Goal: Task Accomplishment & Management: Complete application form

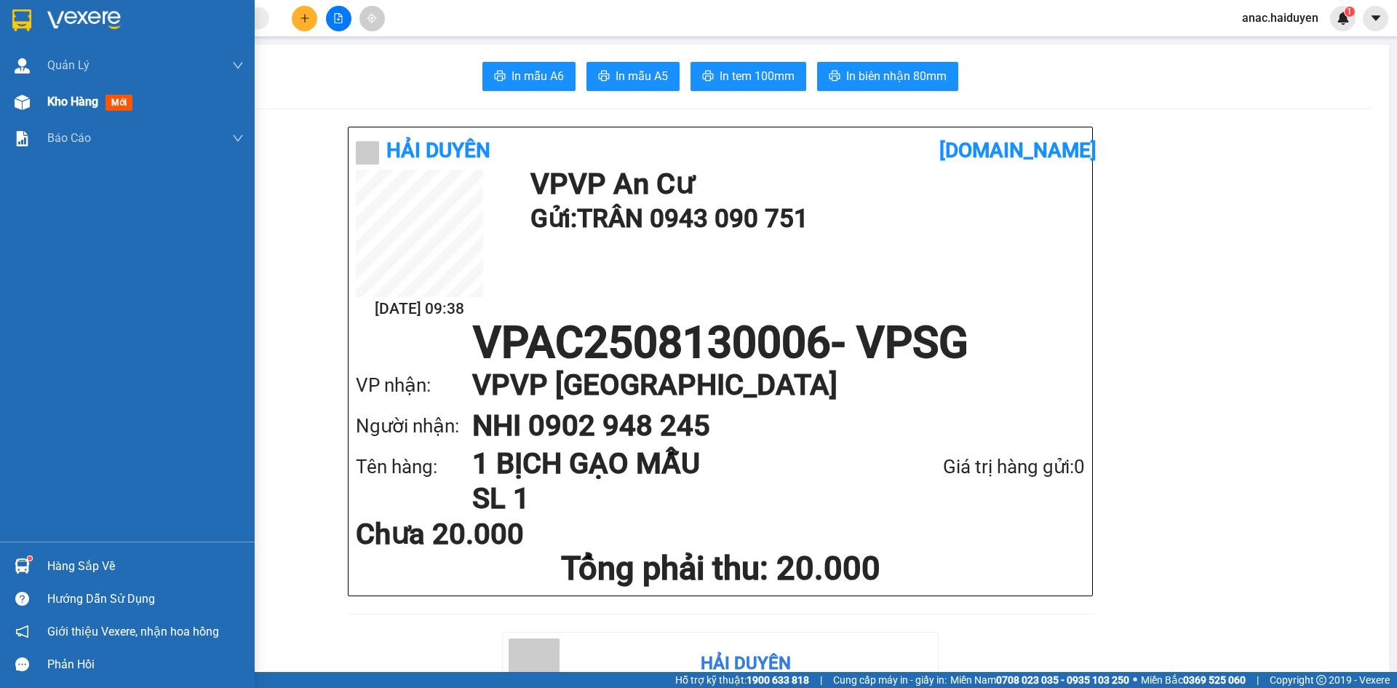
click at [70, 102] on span "Kho hàng" at bounding box center [72, 102] width 51 height 14
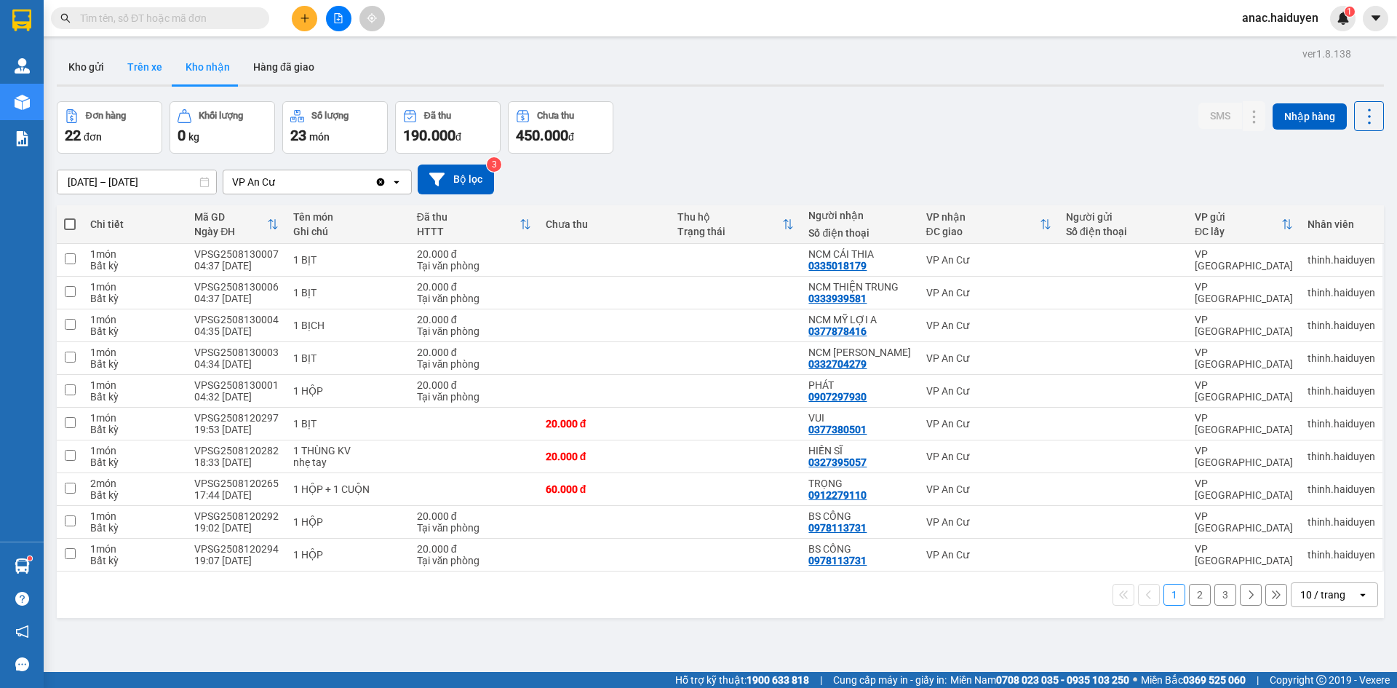
click at [150, 67] on button "Trên xe" at bounding box center [145, 66] width 58 height 35
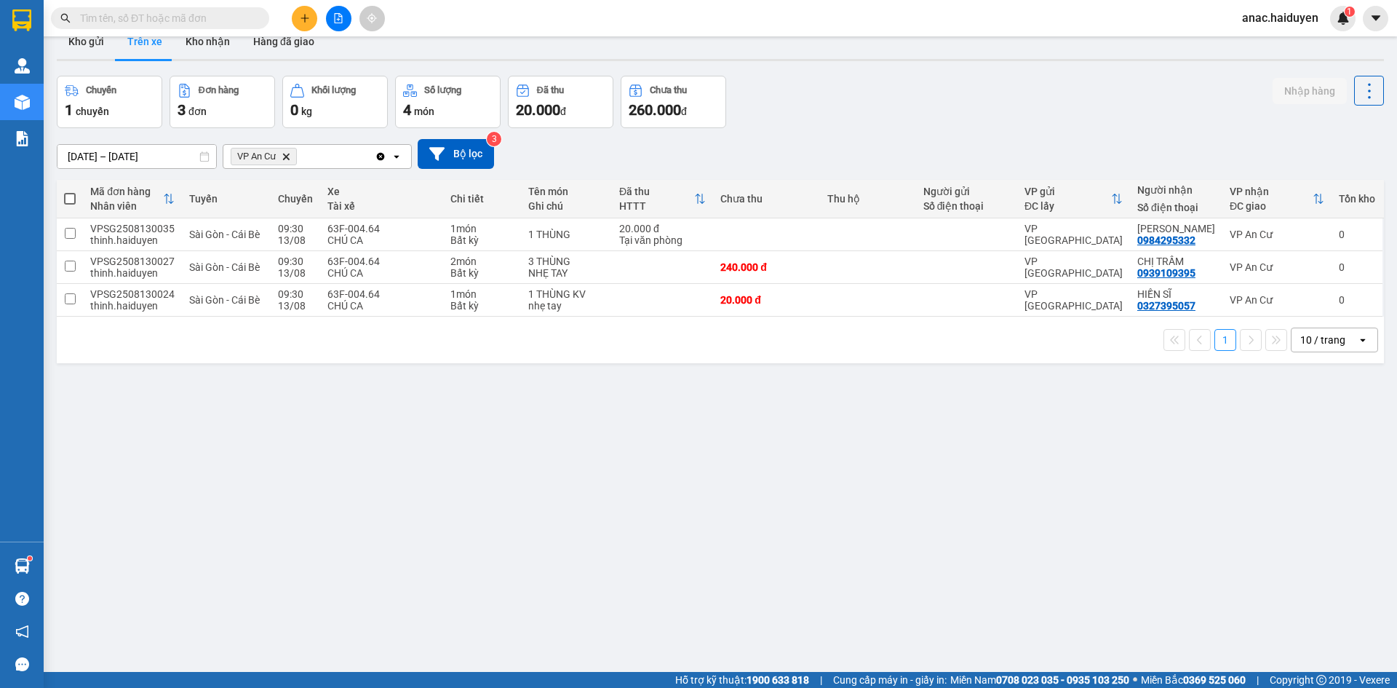
scroll to position [67, 0]
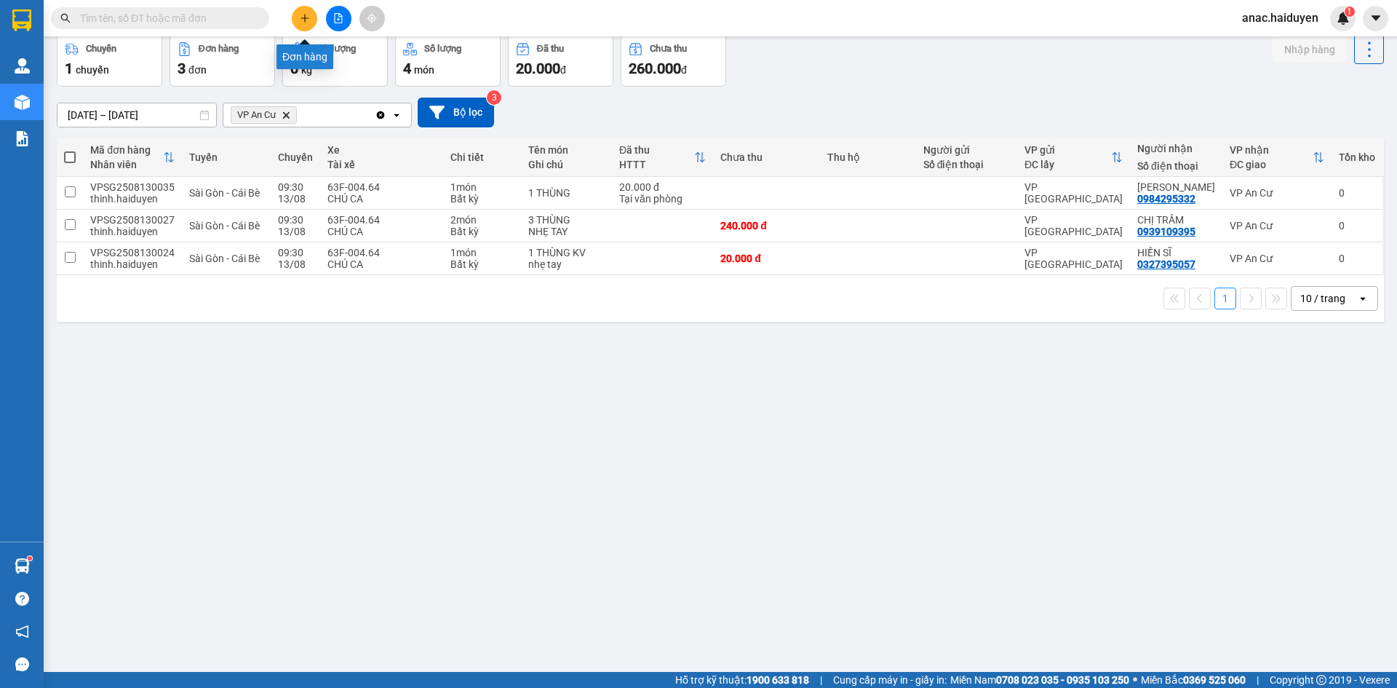
click at [302, 26] on button at bounding box center [304, 18] width 25 height 25
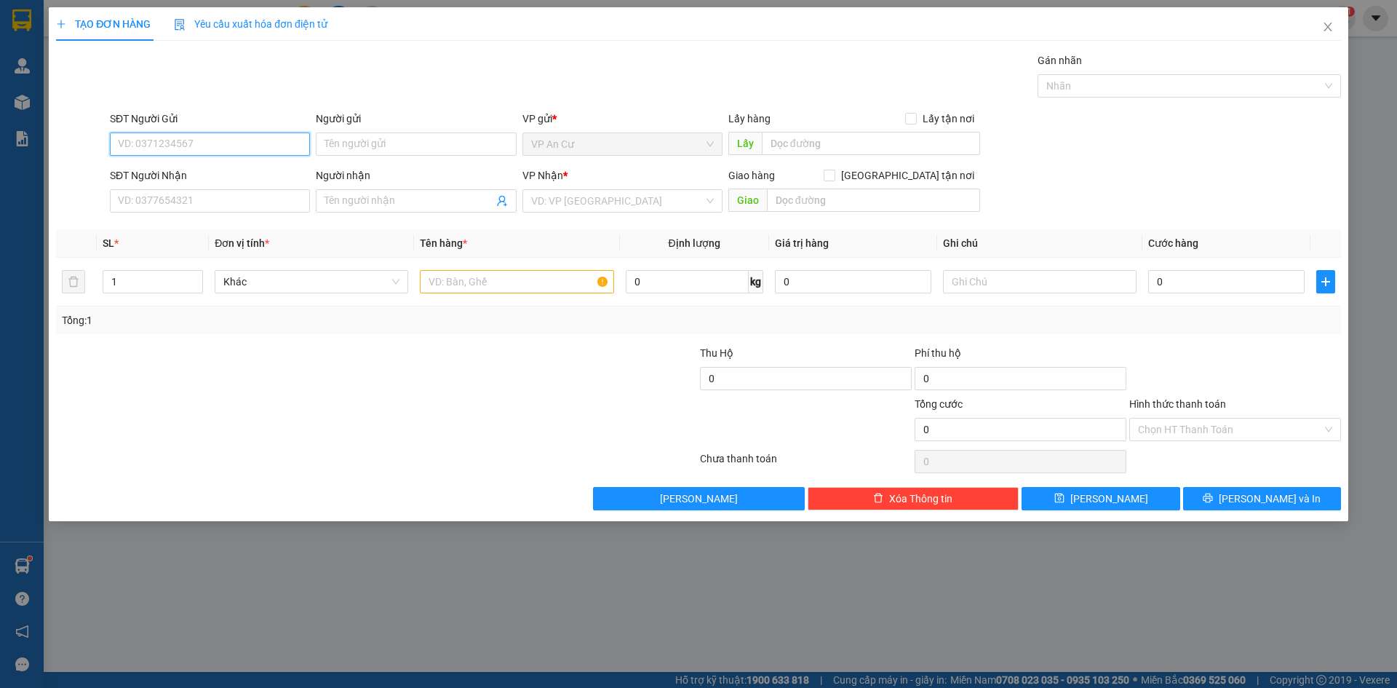
click at [220, 138] on input "SĐT Người Gửi" at bounding box center [210, 143] width 200 height 23
drag, startPoint x: 162, startPoint y: 146, endPoint x: 97, endPoint y: 151, distance: 65.0
click at [97, 151] on div "SĐT Người Gửi 922 922 Người gửi Tên người gửi VP gửi * VP An Cư Lấy hàng Lấy tậ…" at bounding box center [699, 136] width 1288 height 51
type input "0918750922"
click at [213, 172] on div "0918750922 - MAI ANH" at bounding box center [210, 173] width 183 height 16
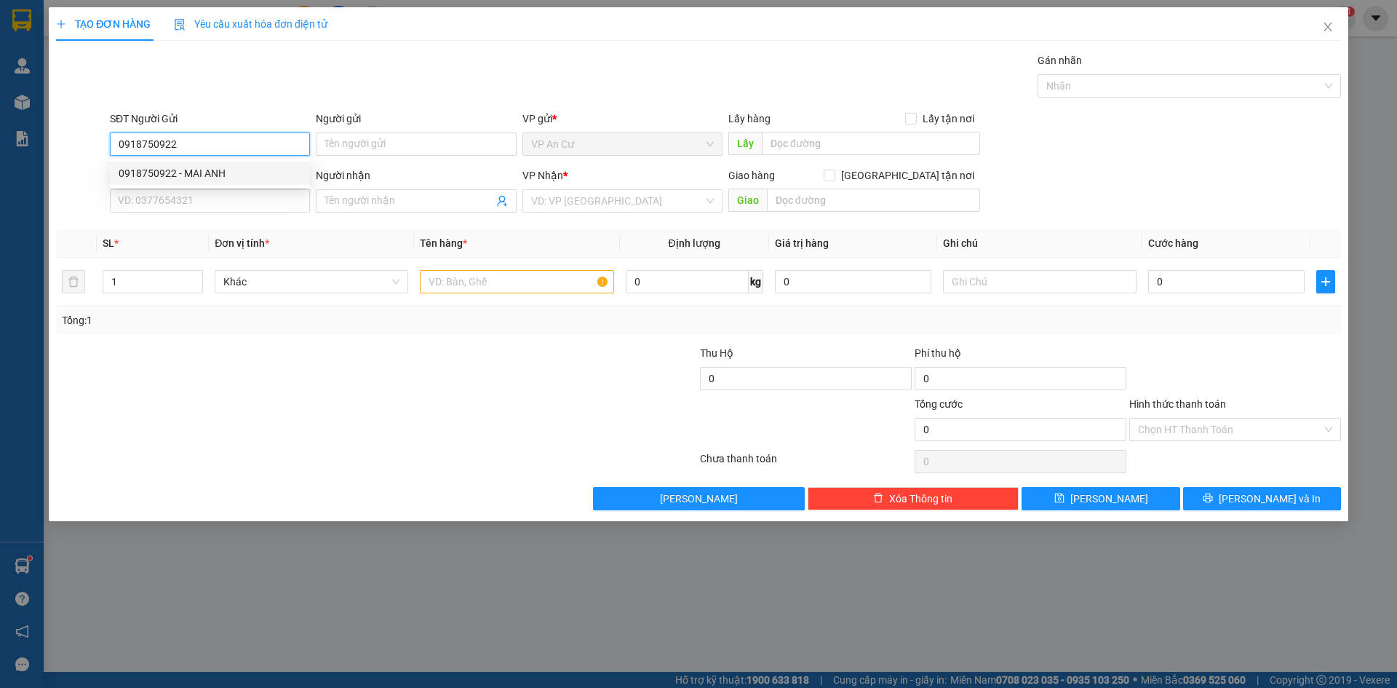
type input "MAI ANH"
type input "0902858622"
type input "TÀI"
type input "90.000"
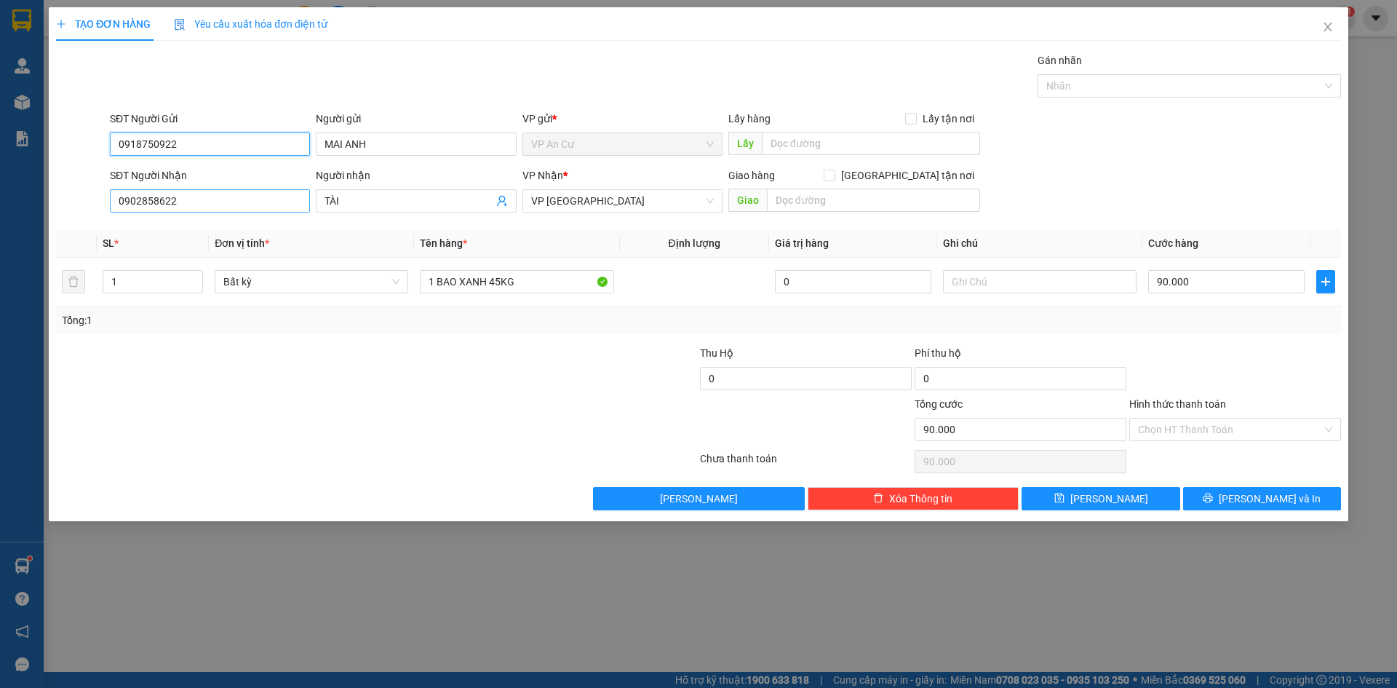
type input "0918750922"
drag, startPoint x: 193, startPoint y: 201, endPoint x: 68, endPoint y: 216, distance: 125.3
click at [68, 216] on div "SĐT Người Nhận 0902858622 Người nhận TÀI VP Nhận * VP [GEOGRAPHIC_DATA] Giao hà…" at bounding box center [699, 192] width 1288 height 51
type input "0913713344"
click at [233, 230] on div "0913713344 - MÁY ÉP [GEOGRAPHIC_DATA]" at bounding box center [219, 230] width 201 height 16
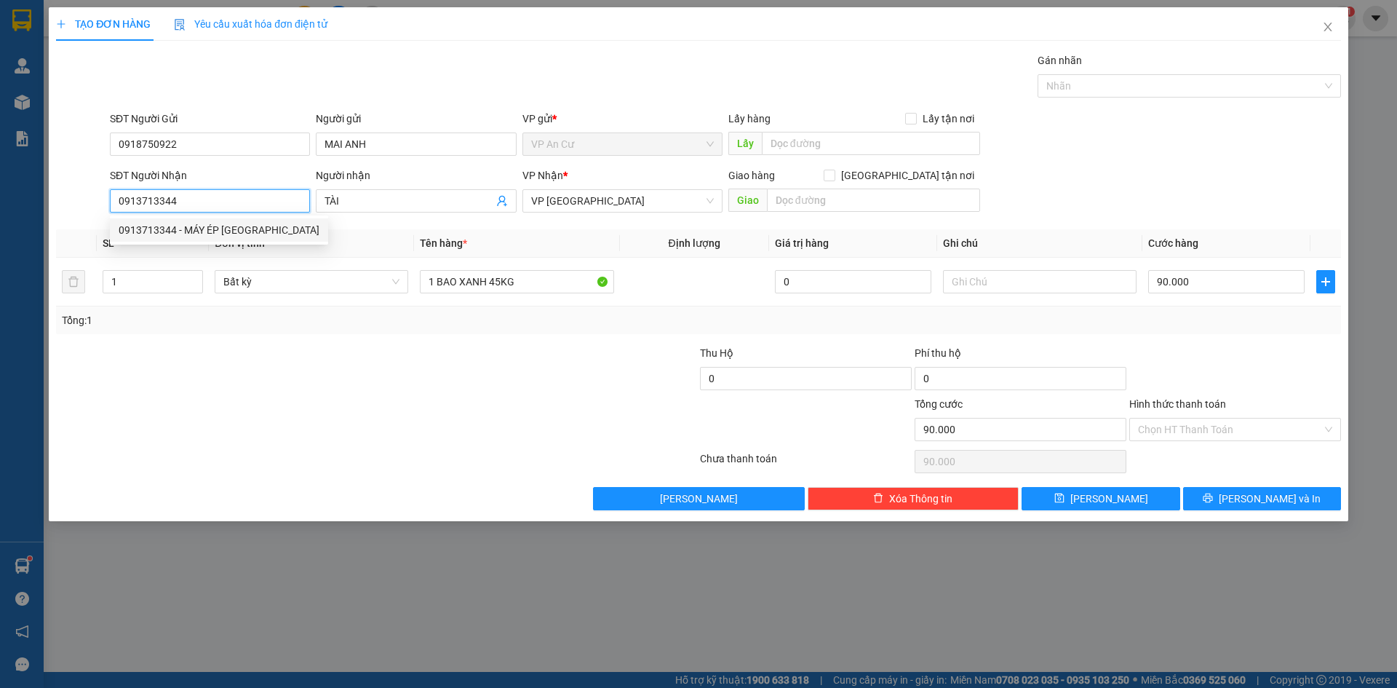
type input "MÁY ÉP TÂN TÂN"
type input "173 HÀN HẢI NGUYÊN P2 Q11"
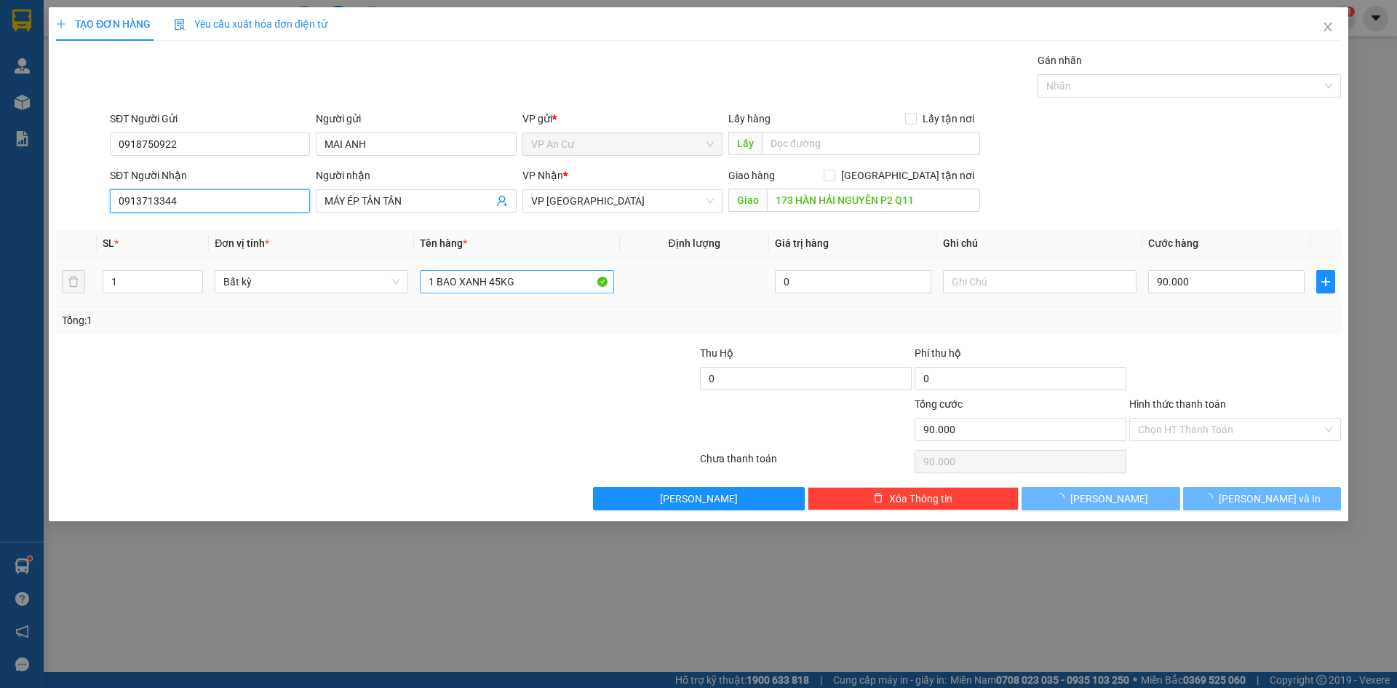
type input "80.000"
type input "0913713344"
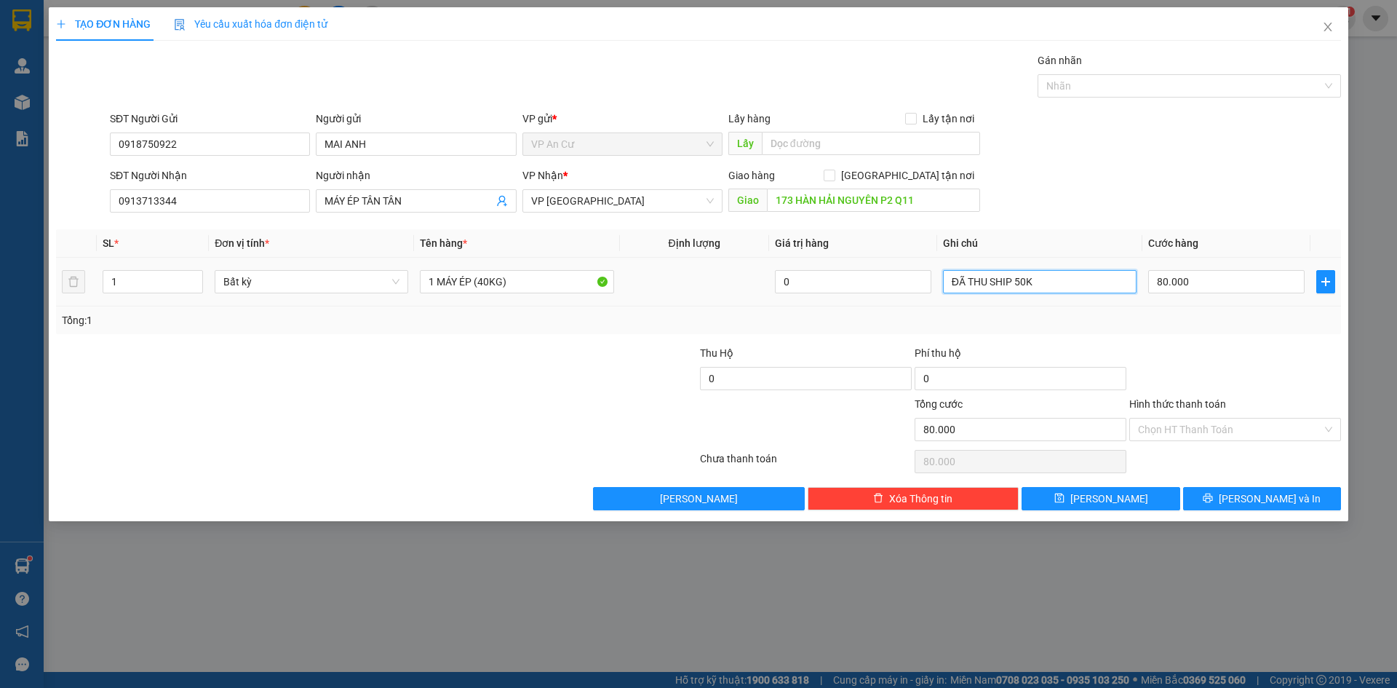
drag, startPoint x: 1044, startPoint y: 280, endPoint x: 868, endPoint y: 295, distance: 176.7
click at [868, 295] on tr "1 Bất kỳ 1 MÁY ÉP (40KG) 0 ĐÃ THU SHIP 50K 80.000" at bounding box center [698, 282] width 1285 height 49
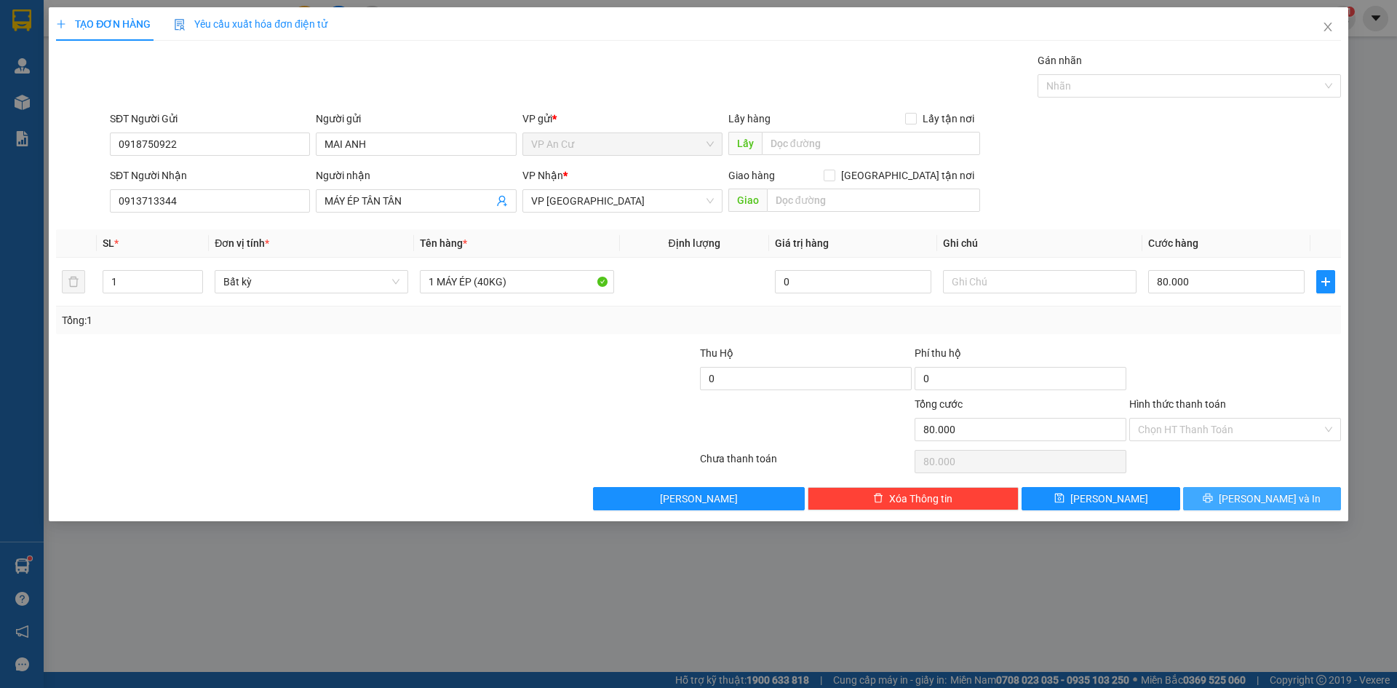
click at [1286, 495] on span "[PERSON_NAME] và In" at bounding box center [1270, 498] width 102 height 16
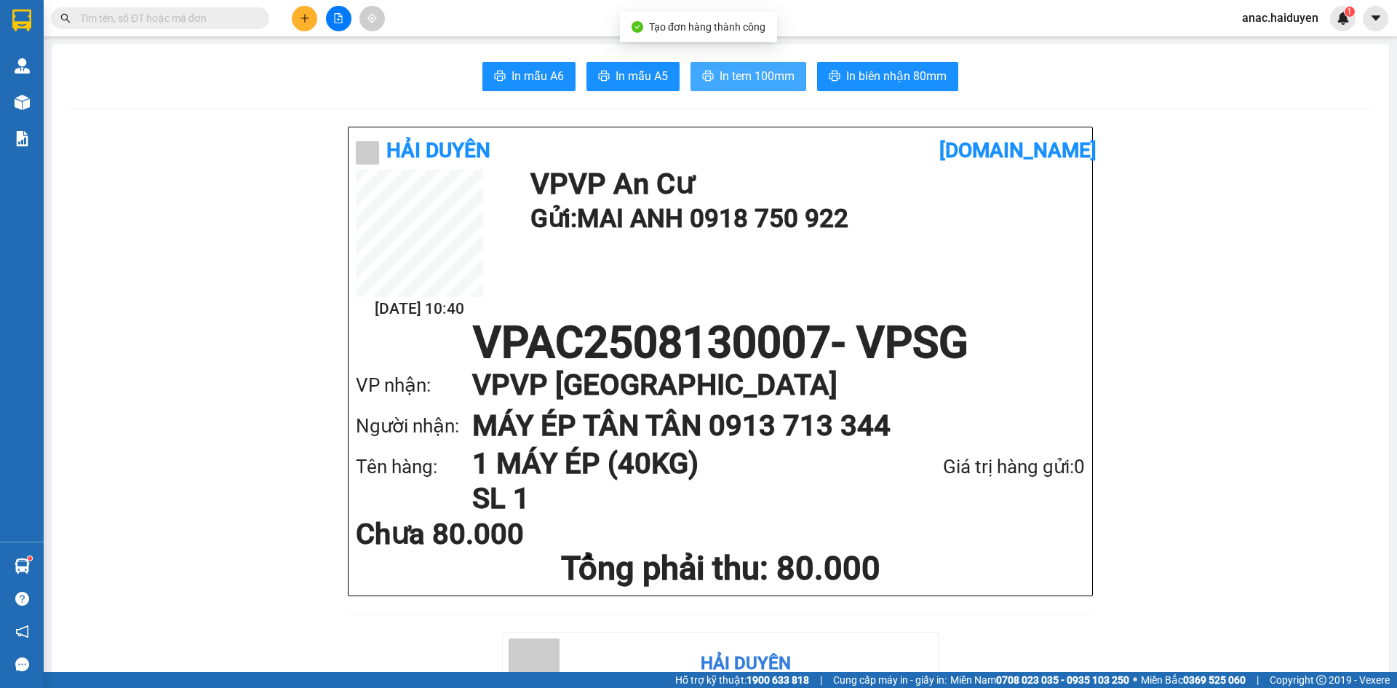
click at [737, 79] on span "In tem 100mm" at bounding box center [757, 76] width 75 height 18
drag, startPoint x: 721, startPoint y: 68, endPoint x: 727, endPoint y: 82, distance: 15.7
click at [722, 68] on span "In tem 100mm" at bounding box center [757, 76] width 75 height 18
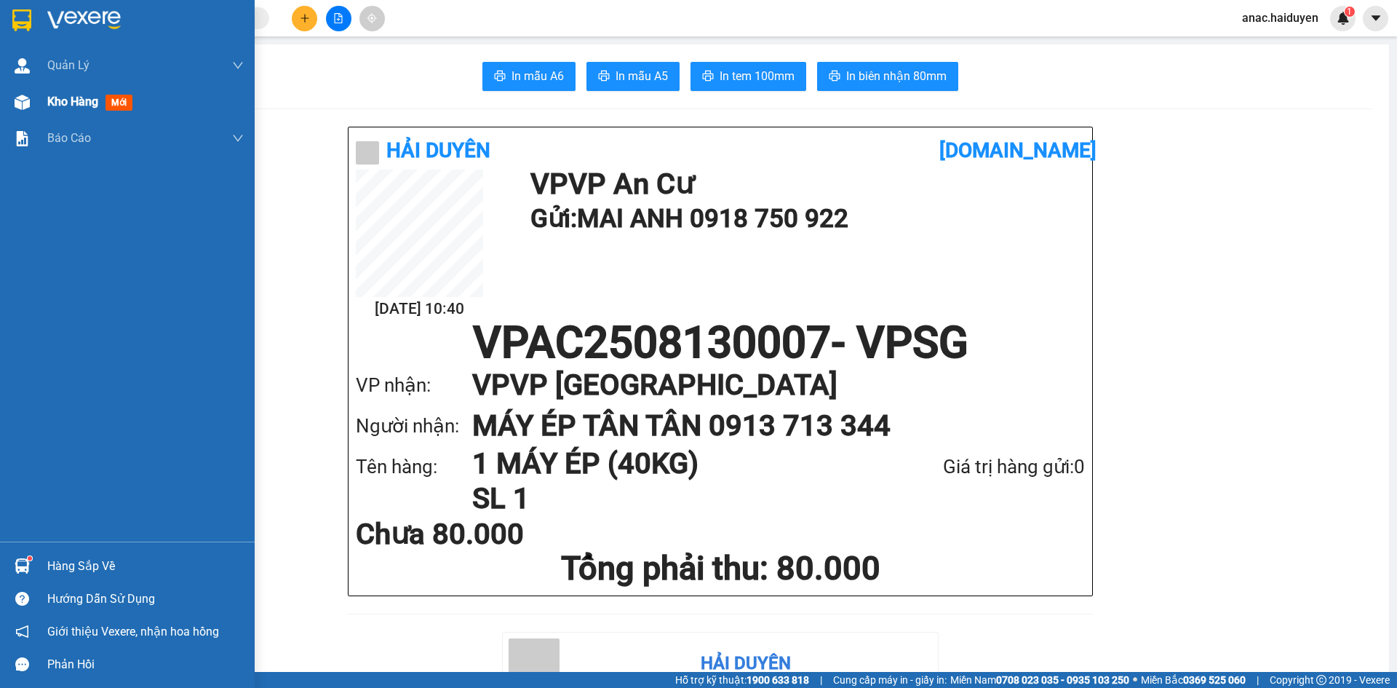
click at [65, 105] on span "Kho hàng" at bounding box center [72, 102] width 51 height 14
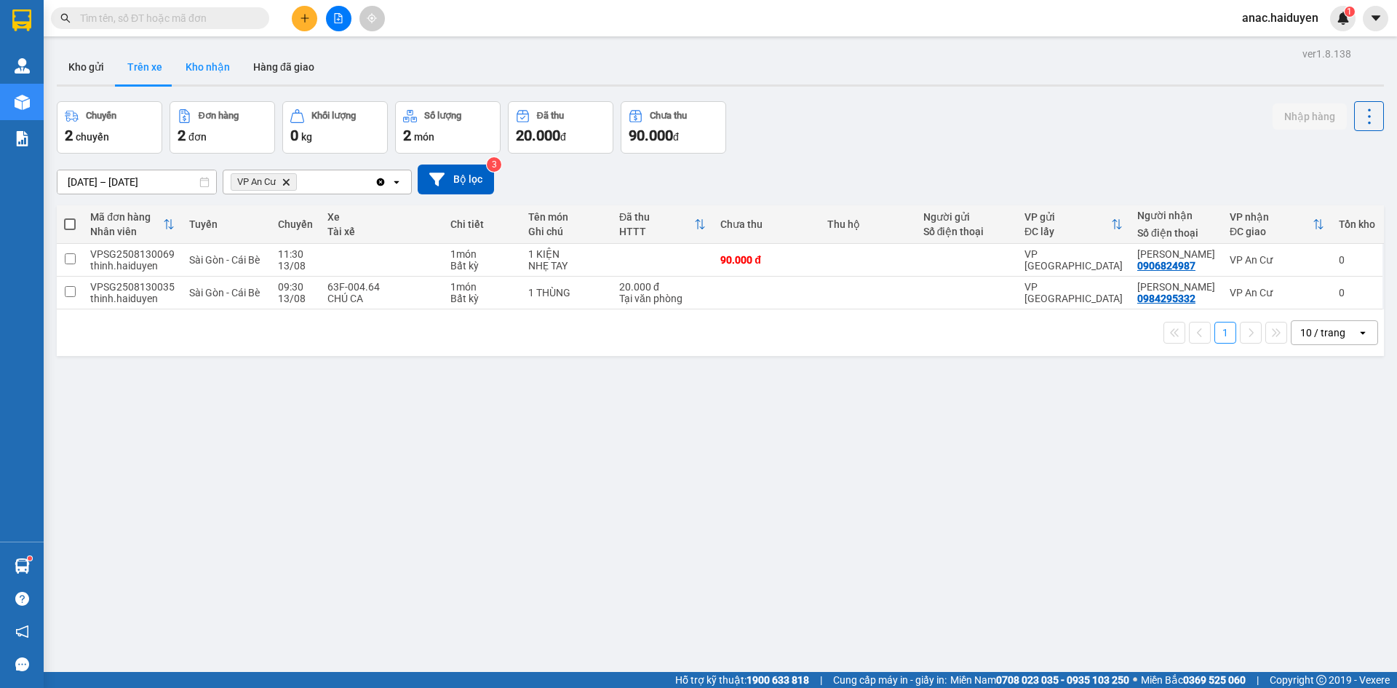
click at [223, 65] on button "Kho nhận" at bounding box center [208, 66] width 68 height 35
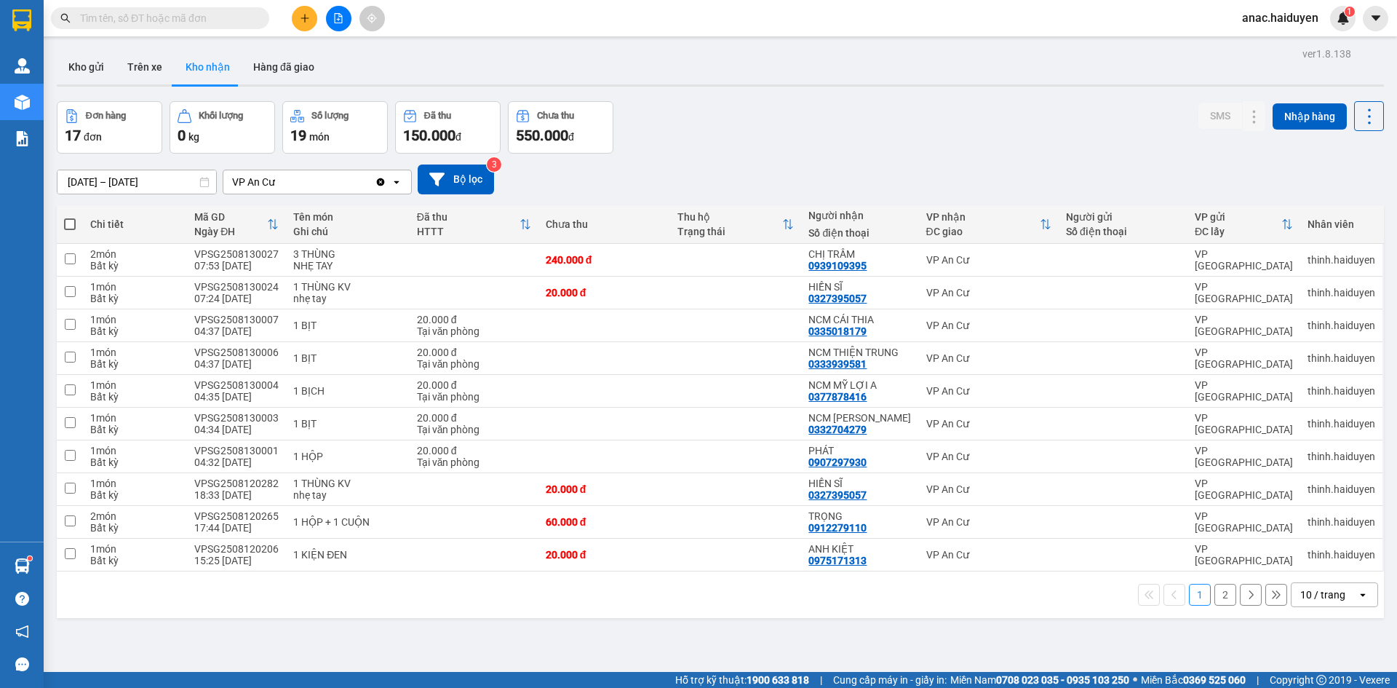
click at [1219, 591] on button "2" at bounding box center [1225, 595] width 22 height 22
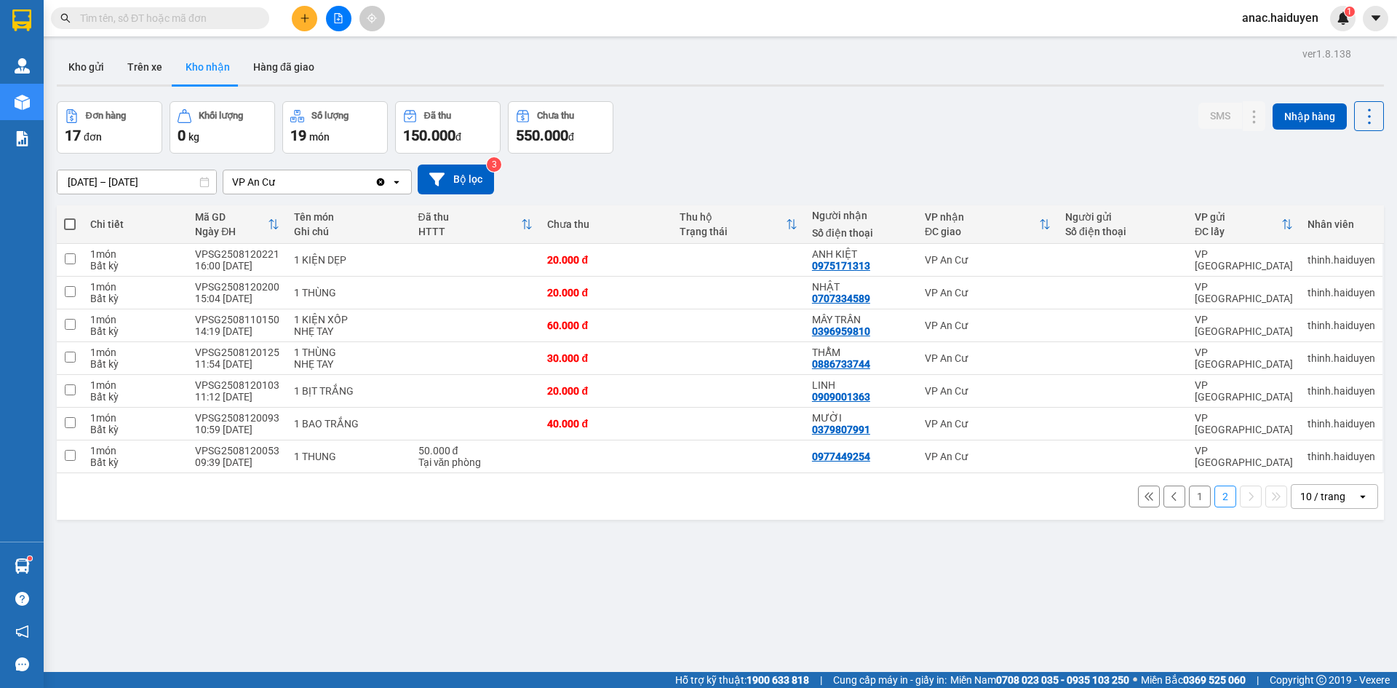
click at [295, 23] on button at bounding box center [304, 18] width 25 height 25
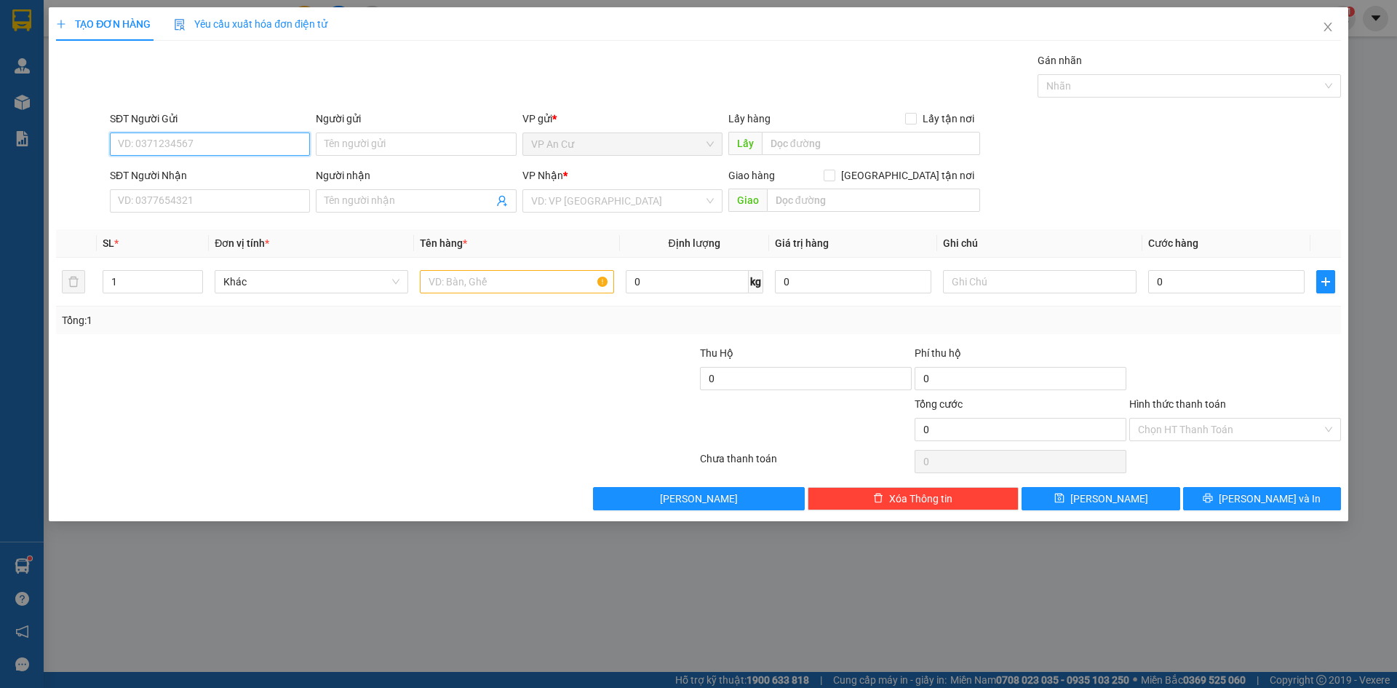
click at [170, 143] on input "SĐT Người Gửi" at bounding box center [210, 143] width 200 height 23
type input "0963869350"
click at [406, 141] on input "Người gửi" at bounding box center [416, 143] width 200 height 23
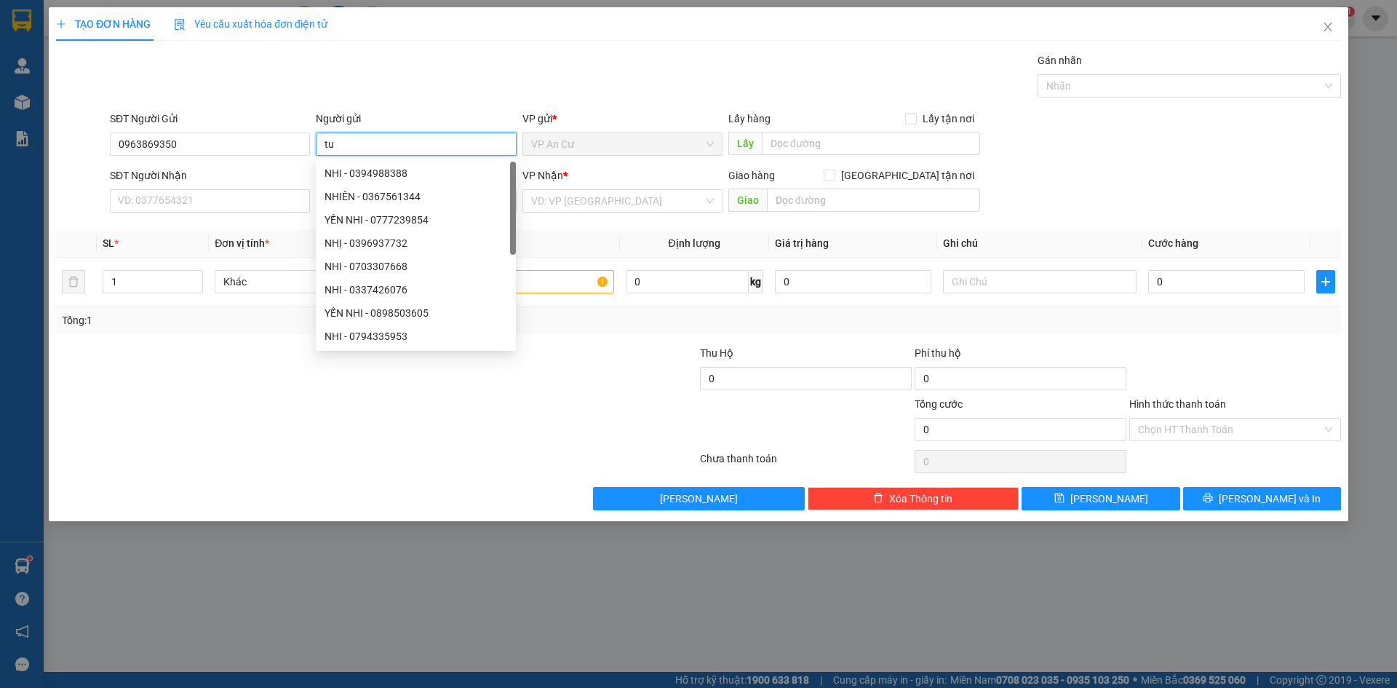
type input "t"
type input "TUYỀN"
click at [164, 200] on input "SĐT Người Nhận" at bounding box center [210, 200] width 200 height 23
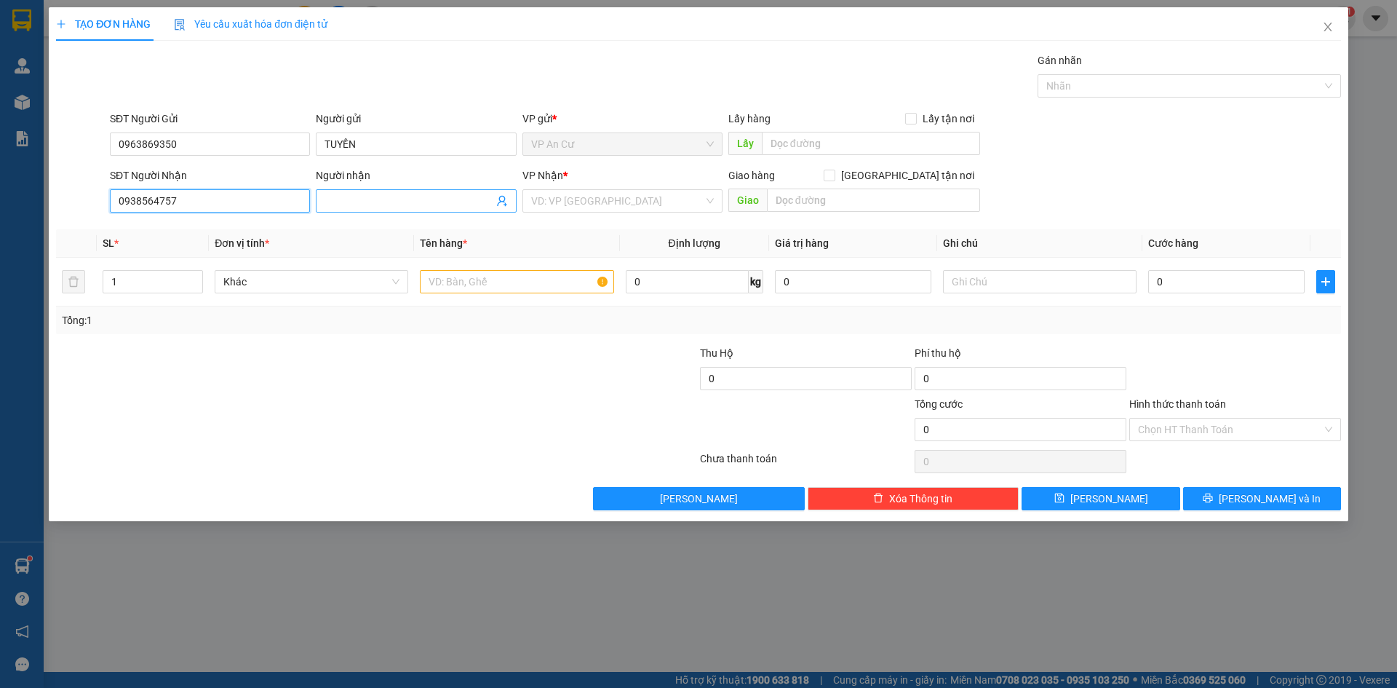
type input "0938564757"
click at [368, 191] on span at bounding box center [416, 200] width 200 height 23
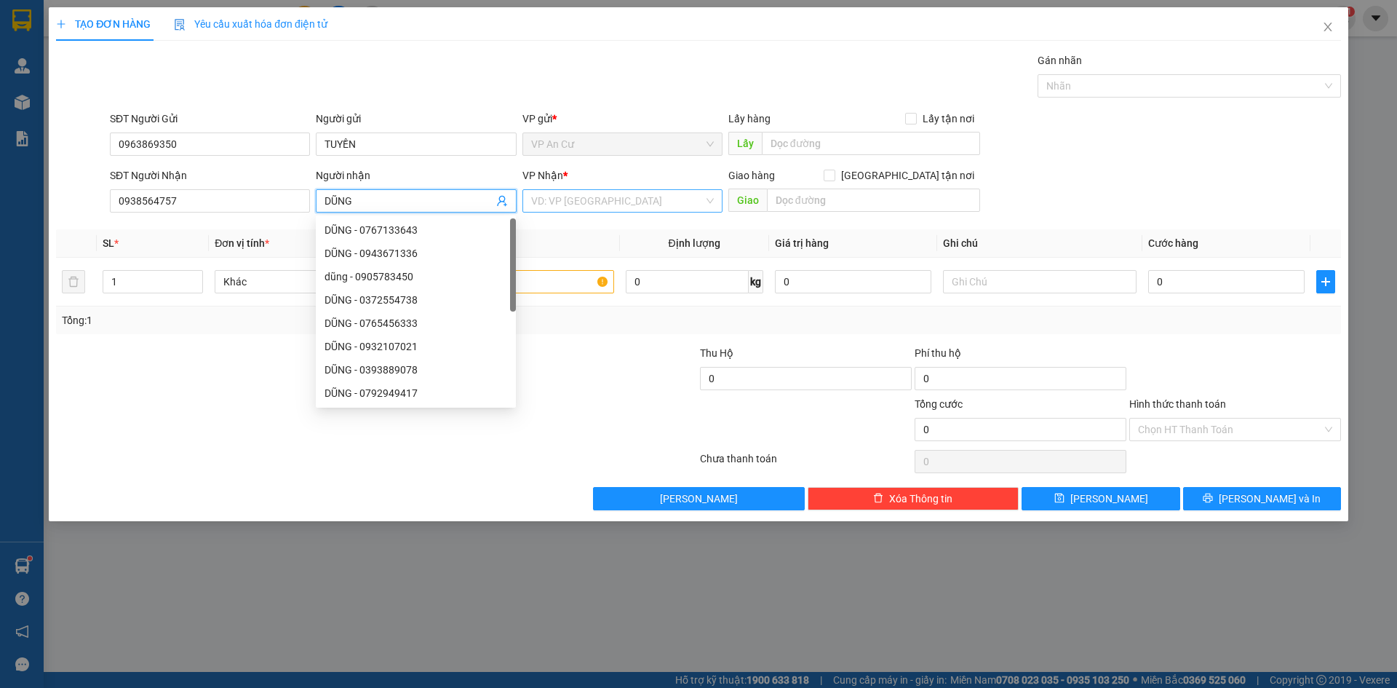
type input "DŨNG"
click at [596, 200] on input "search" at bounding box center [617, 201] width 172 height 22
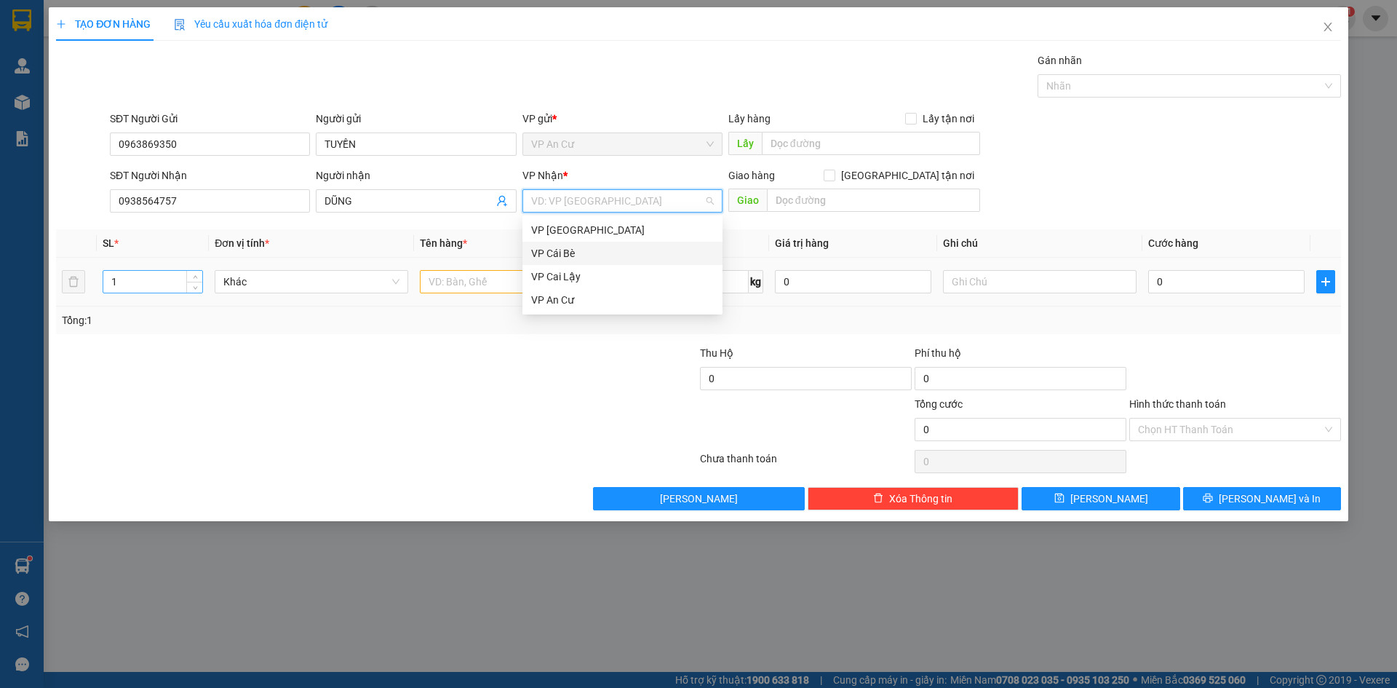
click at [144, 280] on input "1" at bounding box center [152, 282] width 99 height 22
click at [515, 279] on input "text" at bounding box center [517, 281] width 194 height 23
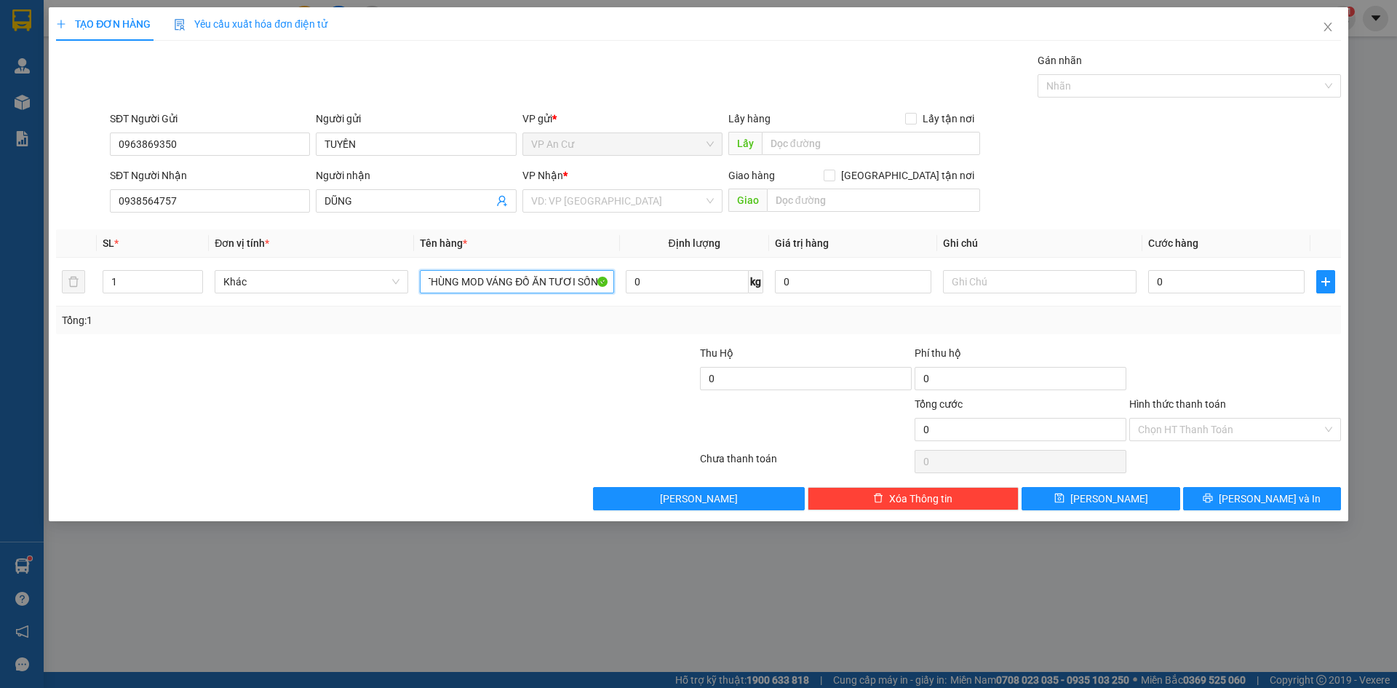
scroll to position [0, 13]
type input "1 THÙNG MOD VÁNG ĐỒ ĂN TƯƠI SỐNG"
click at [979, 276] on input "text" at bounding box center [1040, 281] width 194 height 23
type input "GỌI LIỀN"
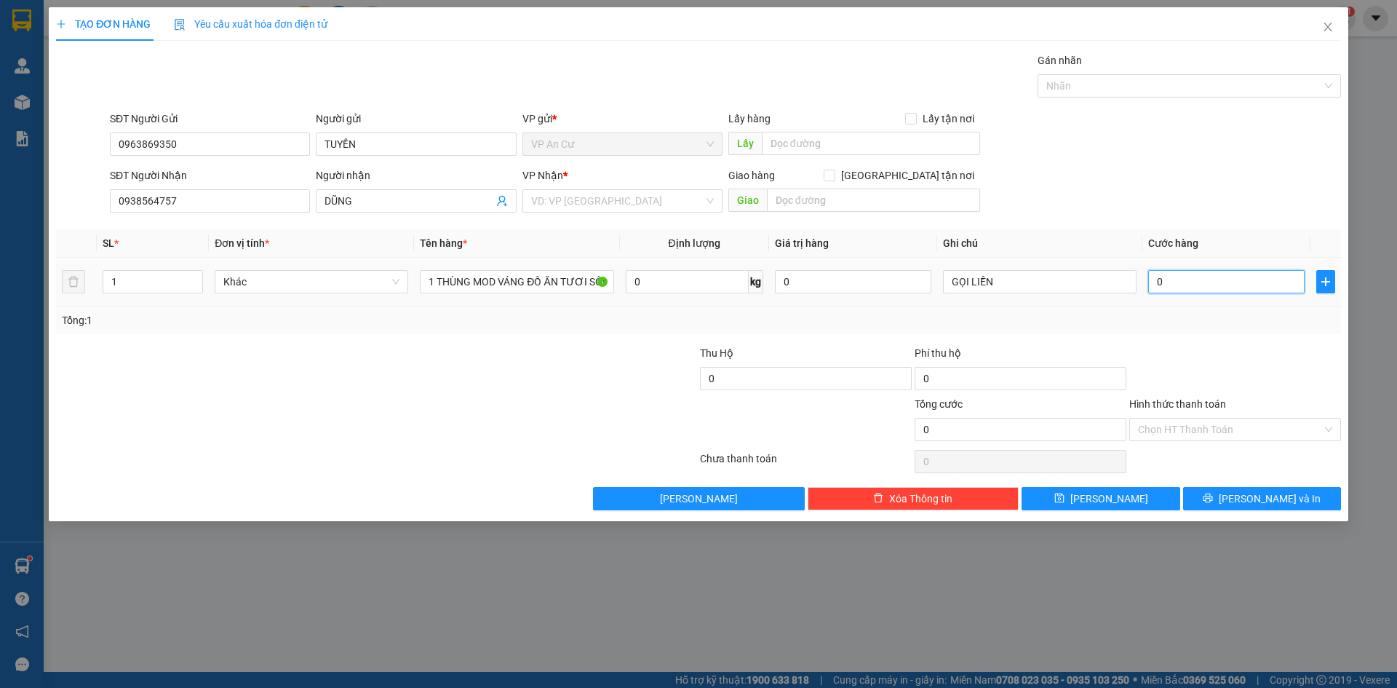
click at [1219, 283] on input "0" at bounding box center [1226, 281] width 156 height 23
type input "2"
type input "20"
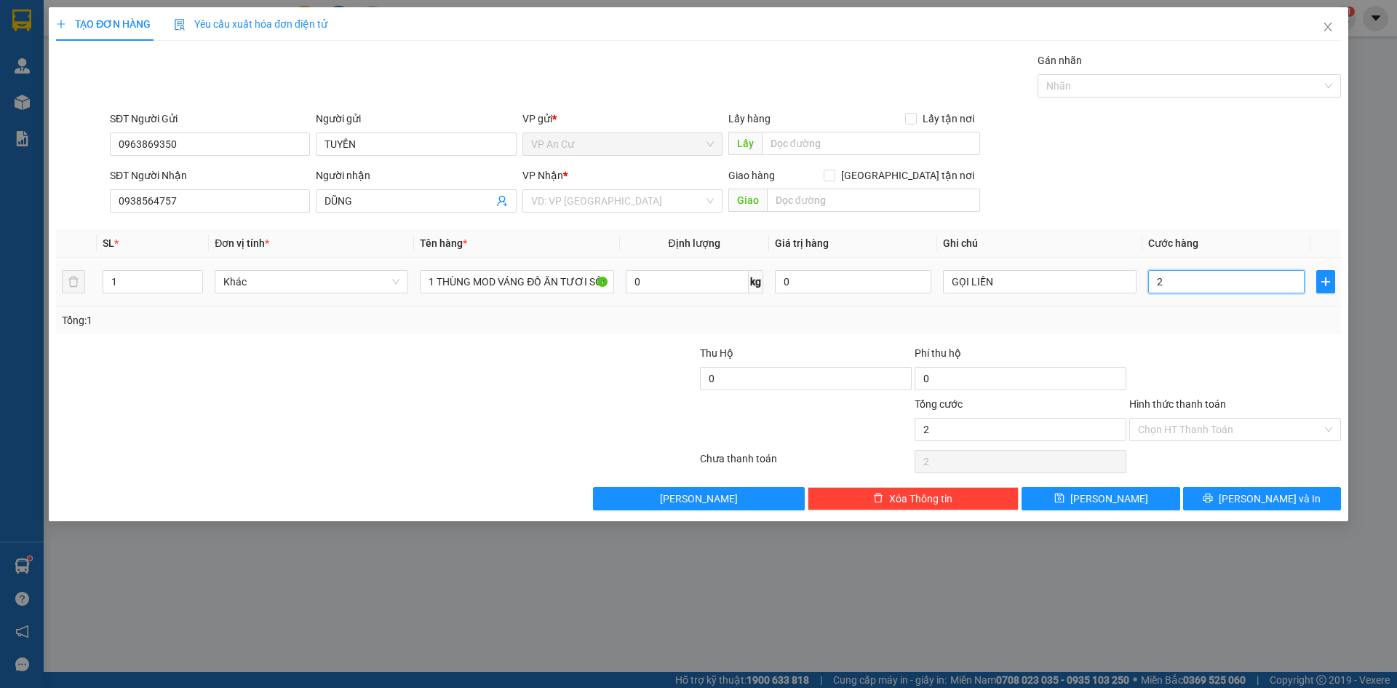
type input "20"
type input "200"
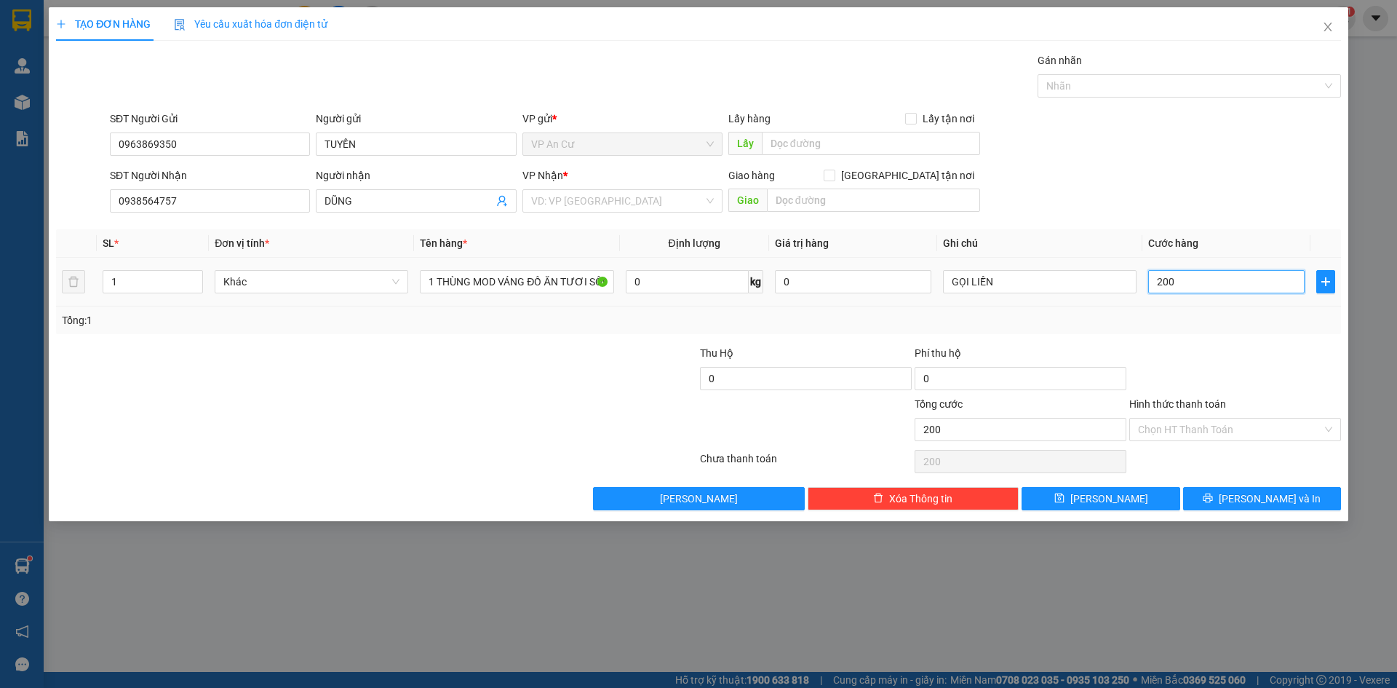
type input "2.000"
type input "20.000"
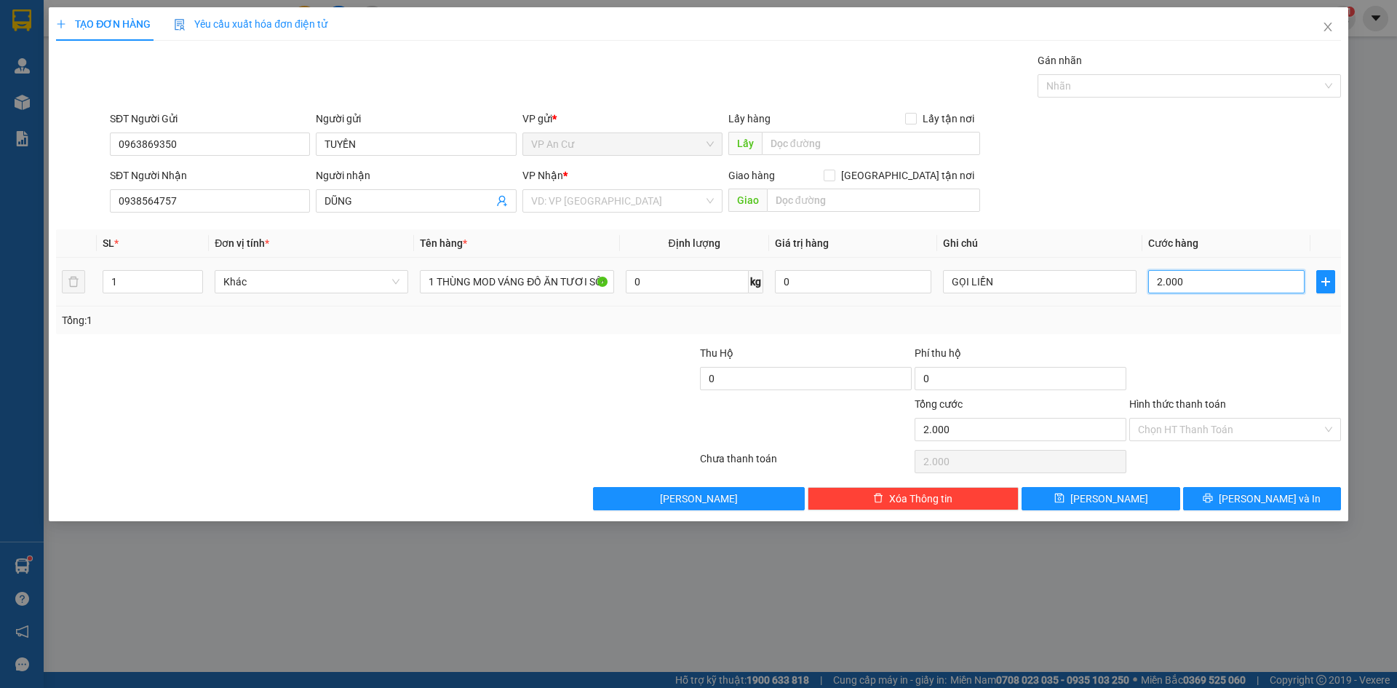
type input "20.000"
click at [1250, 431] on input "Hình thức thanh toán" at bounding box center [1230, 429] width 184 height 22
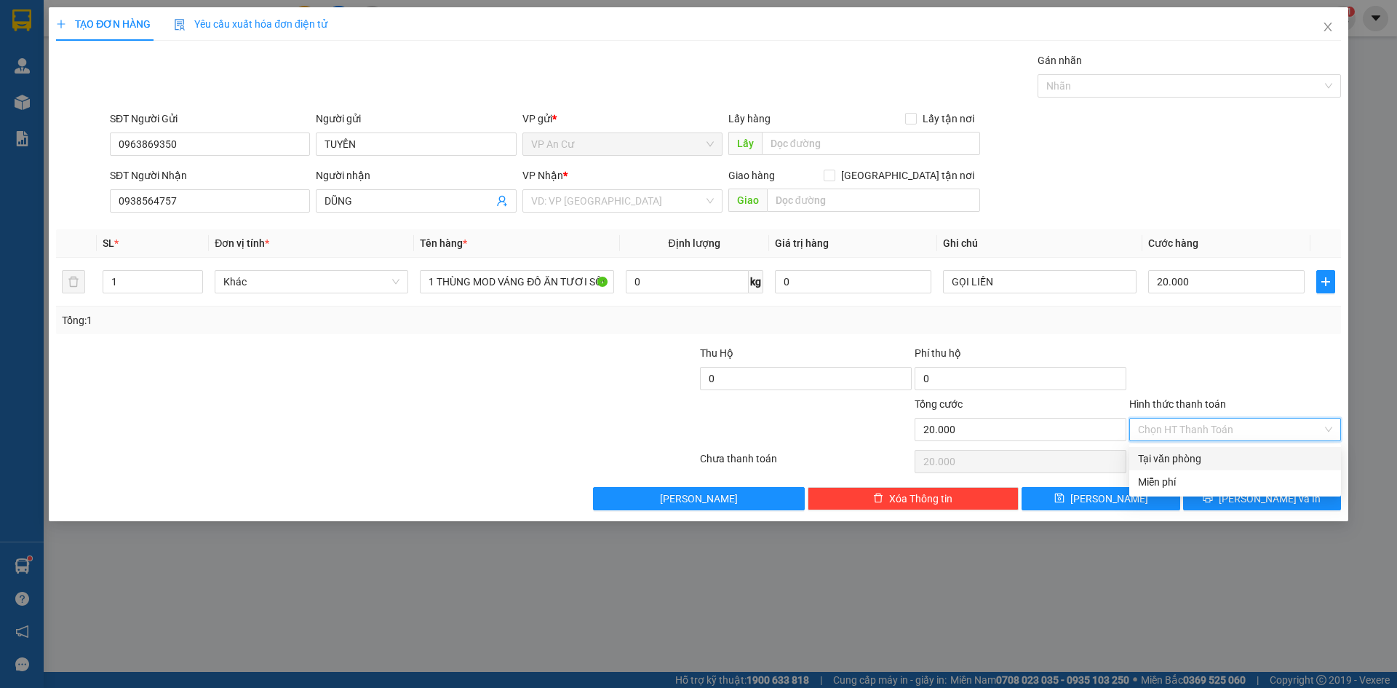
click at [1171, 460] on div "Tại văn phòng" at bounding box center [1235, 458] width 194 height 16
type input "0"
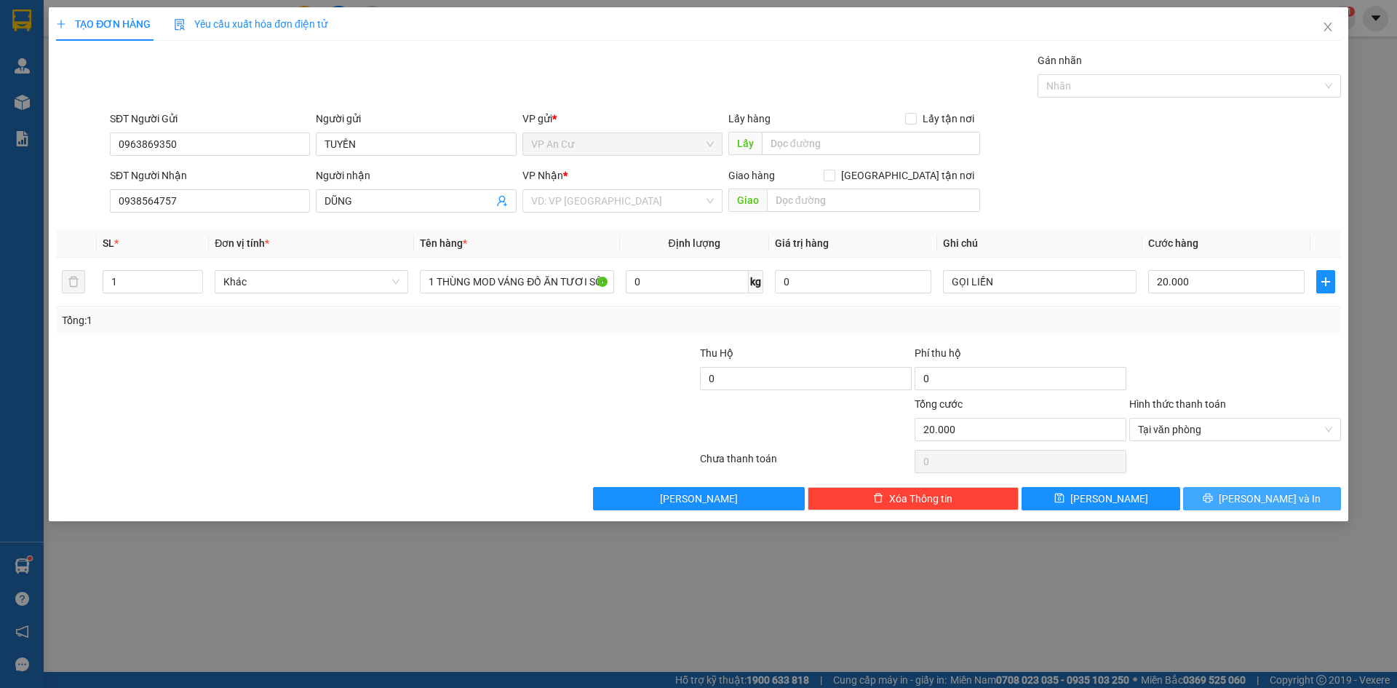
click at [1244, 502] on button "[PERSON_NAME] và In" at bounding box center [1262, 498] width 158 height 23
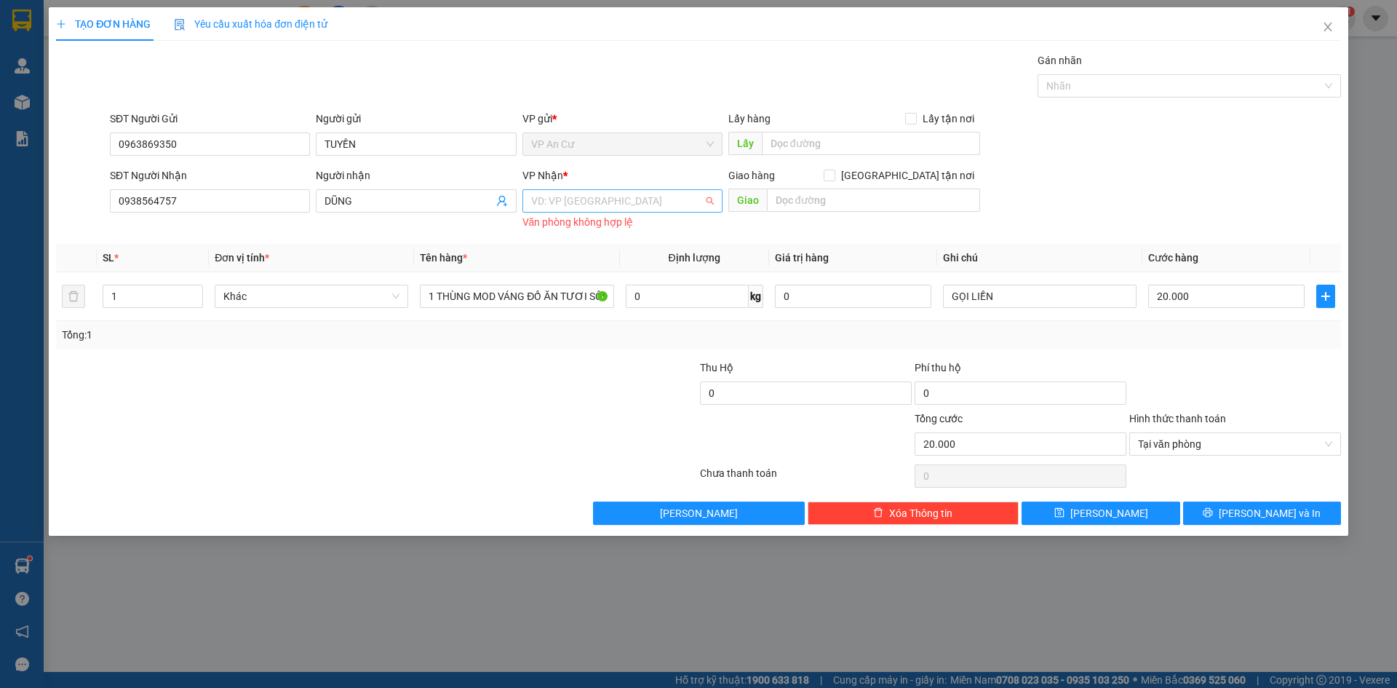
click at [651, 198] on input "search" at bounding box center [617, 201] width 172 height 22
click at [571, 225] on div "VP [GEOGRAPHIC_DATA]" at bounding box center [622, 230] width 183 height 16
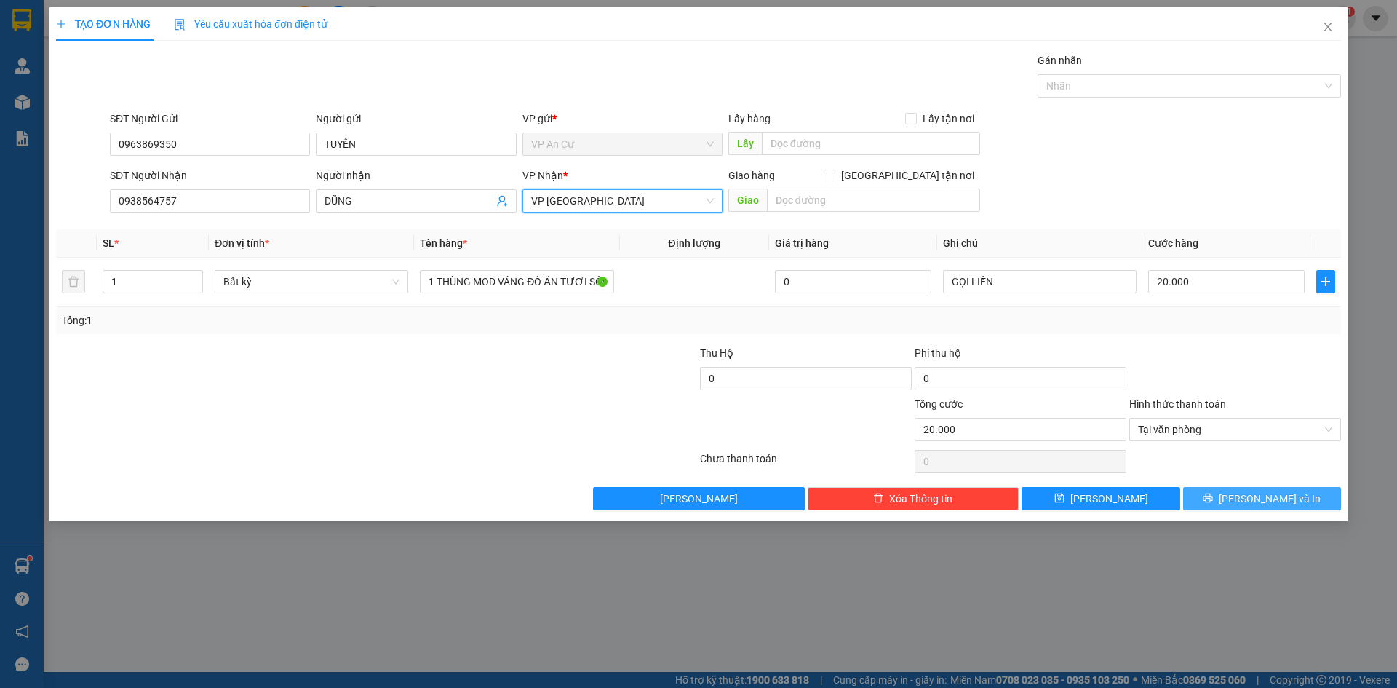
click at [1213, 503] on span "printer" at bounding box center [1208, 499] width 10 height 12
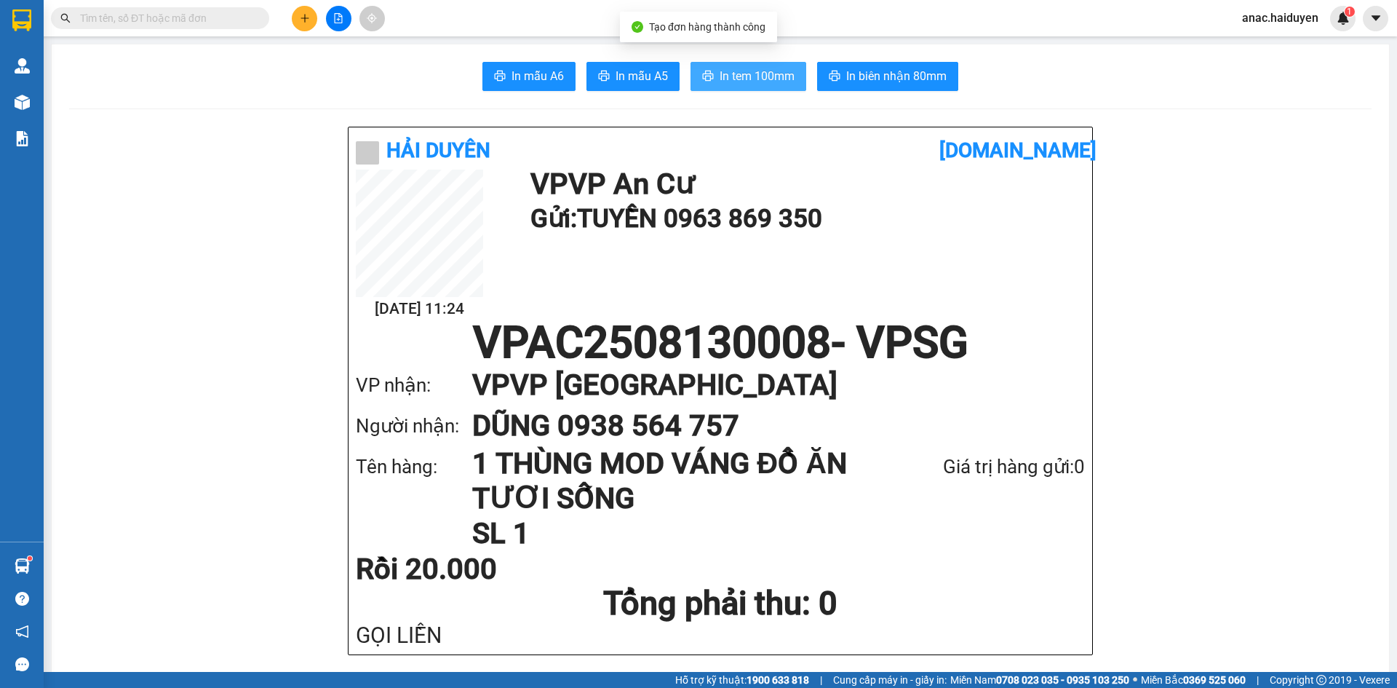
click at [776, 69] on span "In tem 100mm" at bounding box center [757, 76] width 75 height 18
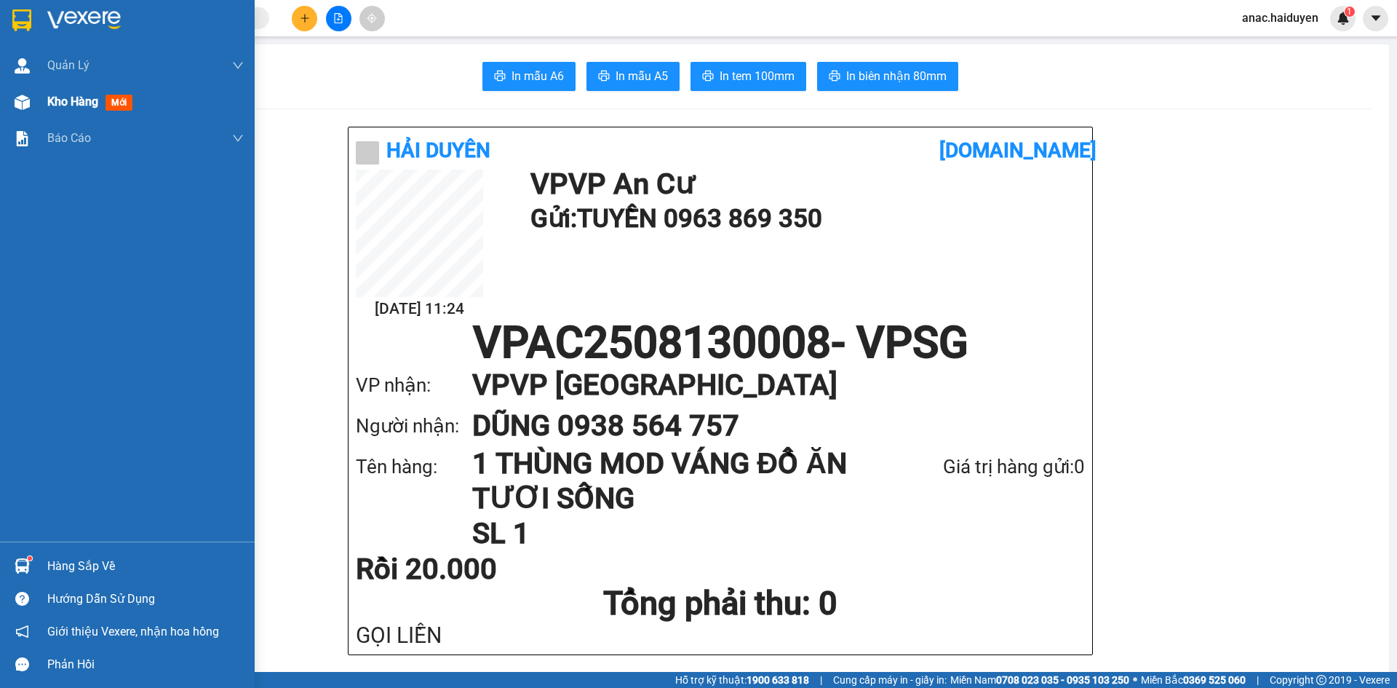
drag, startPoint x: 60, startPoint y: 98, endPoint x: 67, endPoint y: 111, distance: 14.6
click at [67, 111] on div "Kho hàng mới" at bounding box center [145, 102] width 196 height 36
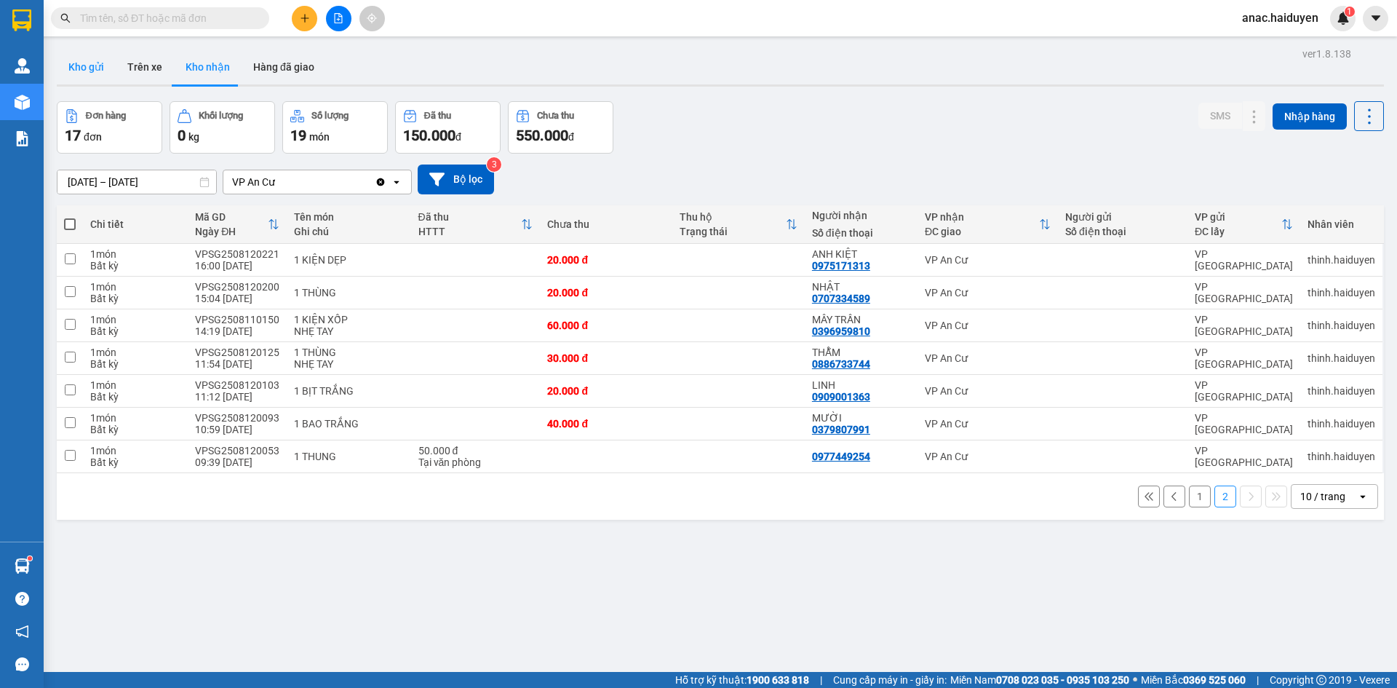
click at [73, 56] on button "Kho gửi" at bounding box center [86, 66] width 59 height 35
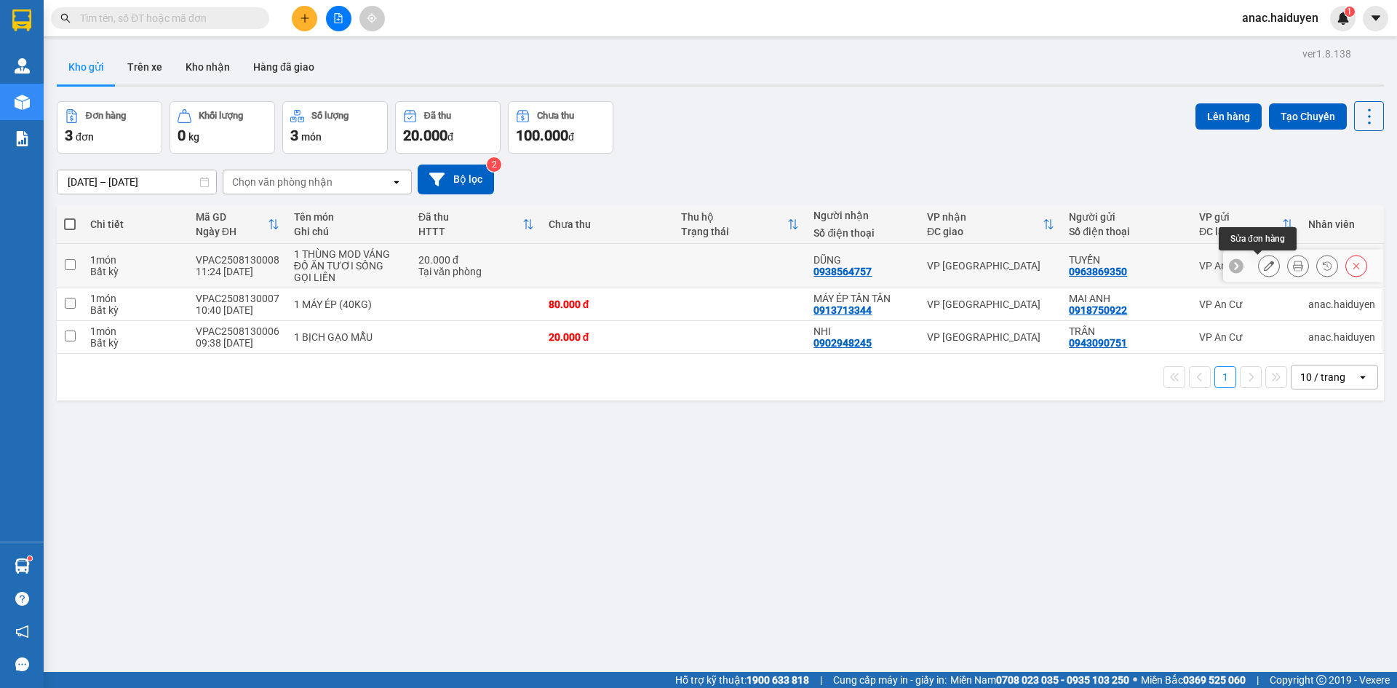
click at [1264, 263] on icon at bounding box center [1269, 265] width 10 height 10
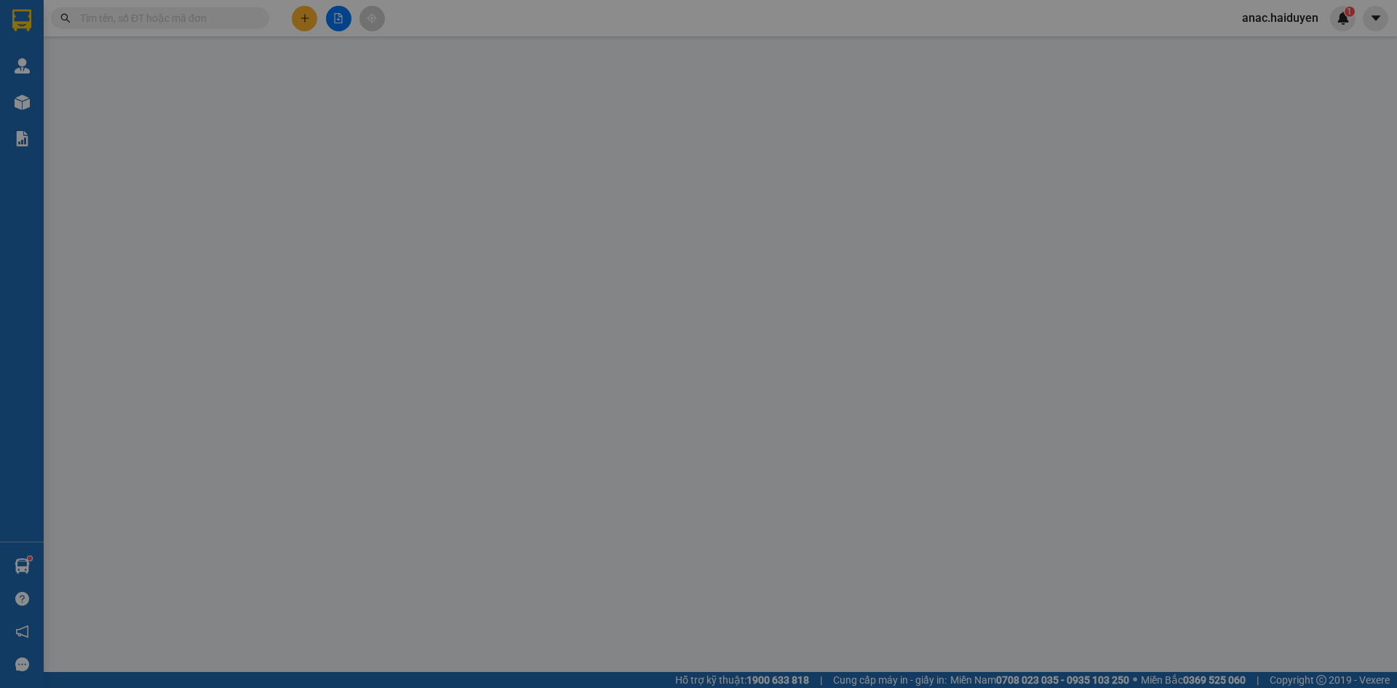
type input "0963869350"
type input "TUYỀN"
type input "0938564757"
type input "DŨNG"
type input "20.000"
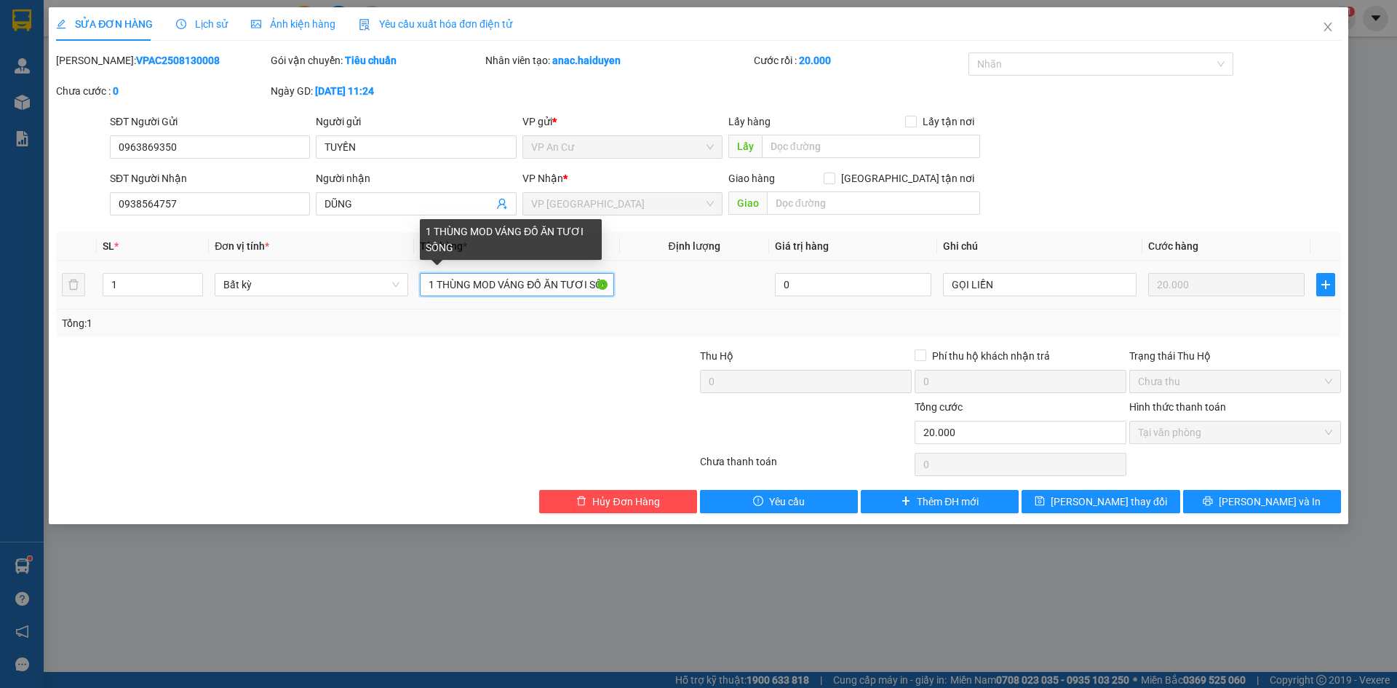
click at [527, 282] on input "1 THÙNG MOD VÁNG ĐỒ ĂN TƯƠI SỐNG" at bounding box center [517, 284] width 194 height 23
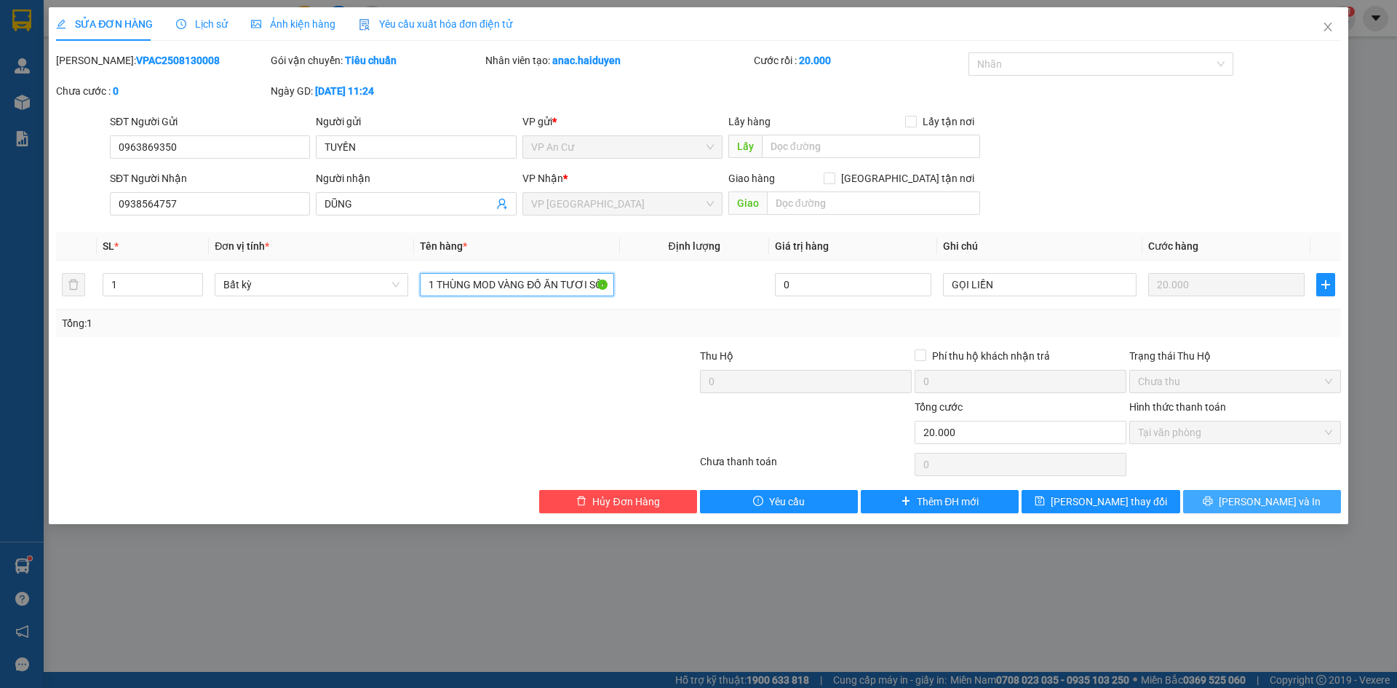
type input "1 THÙNG MOD VÀNG ĐỒ ĂN TƯƠI SỐNG"
click at [1213, 506] on icon "printer" at bounding box center [1208, 500] width 10 height 10
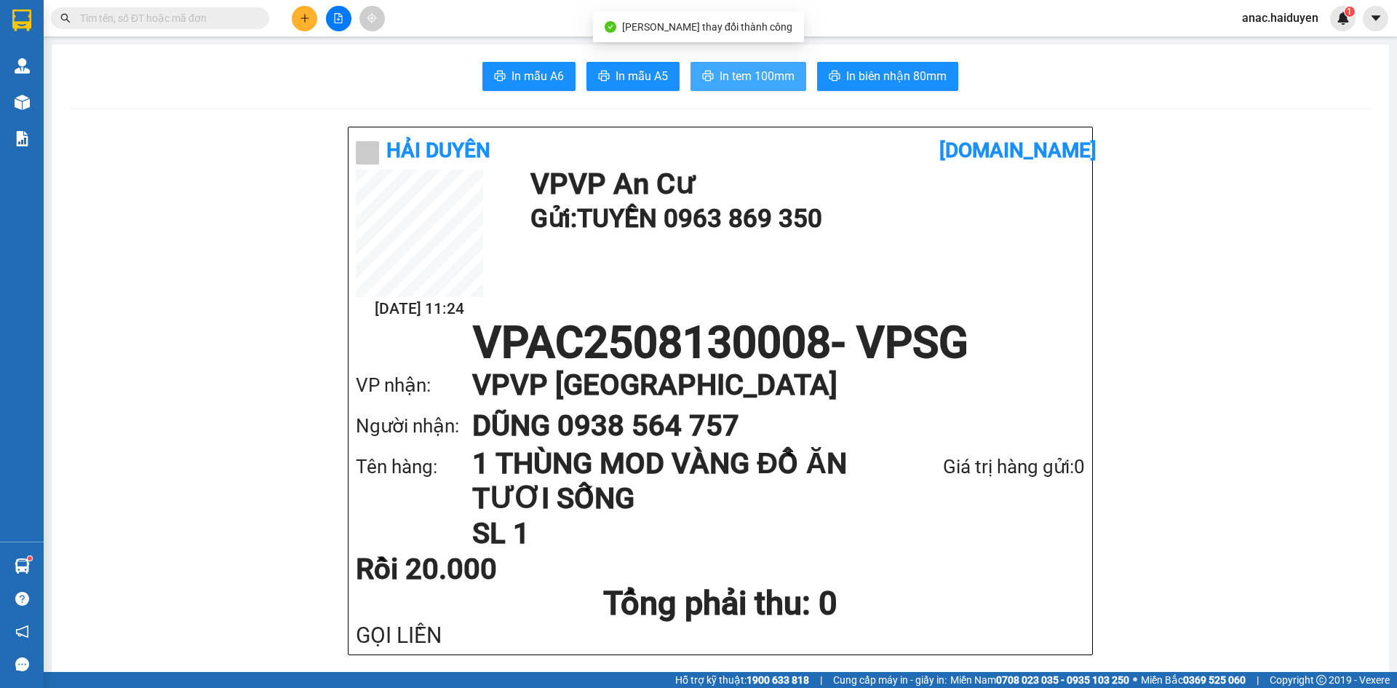
click at [725, 79] on span "In tem 100mm" at bounding box center [757, 76] width 75 height 18
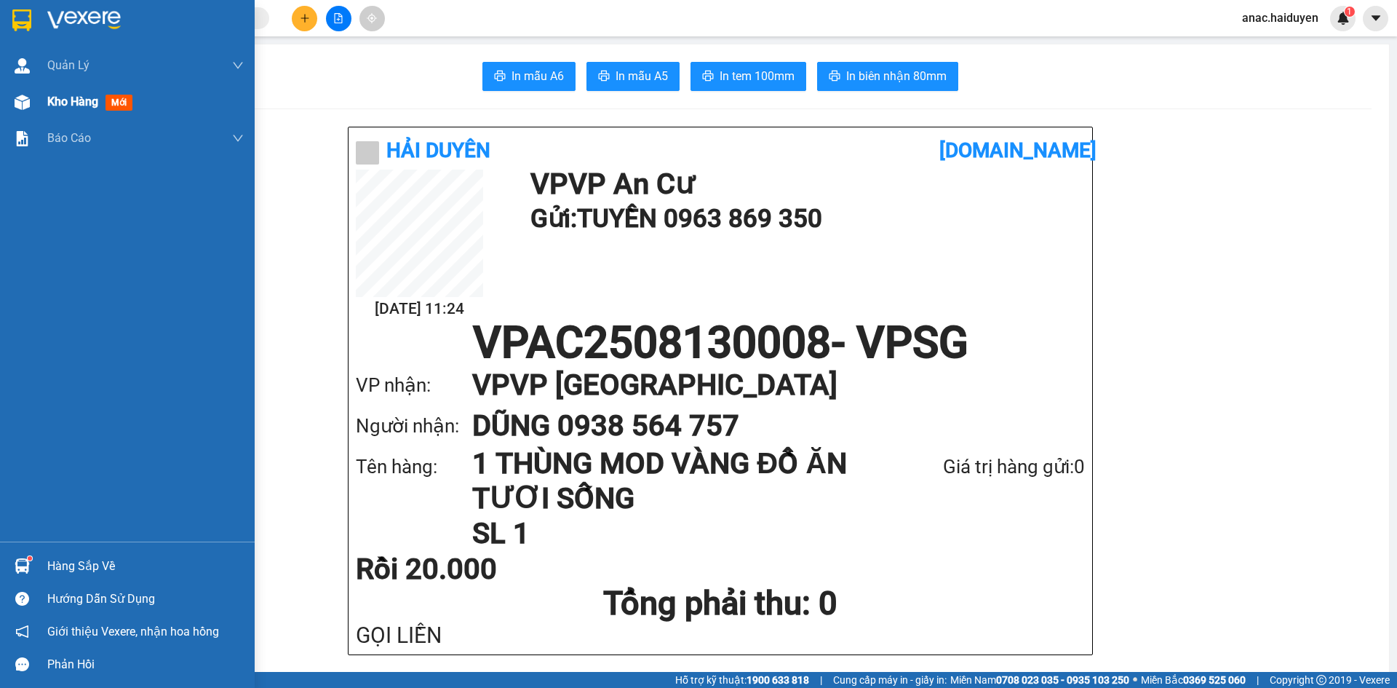
click at [84, 95] on span "Kho hàng" at bounding box center [72, 102] width 51 height 14
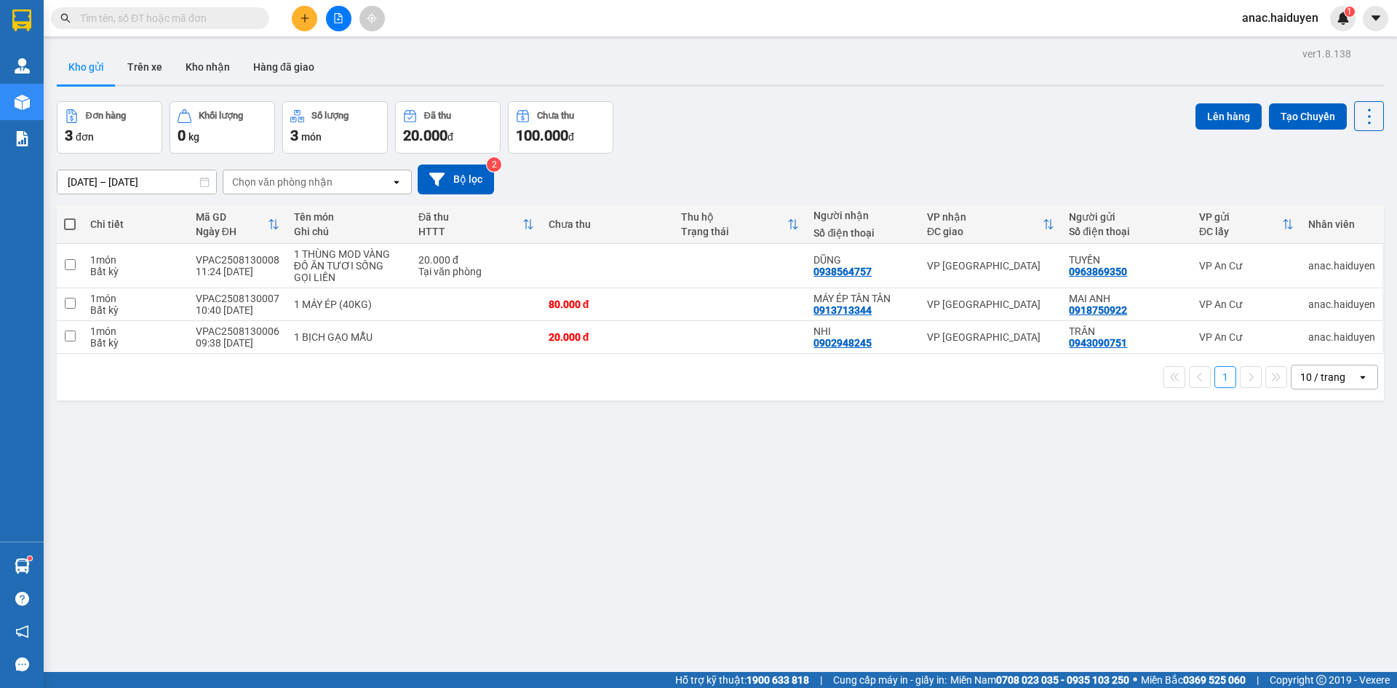
click at [78, 73] on button "Kho gửi" at bounding box center [86, 66] width 59 height 35
